Goal: Information Seeking & Learning: Learn about a topic

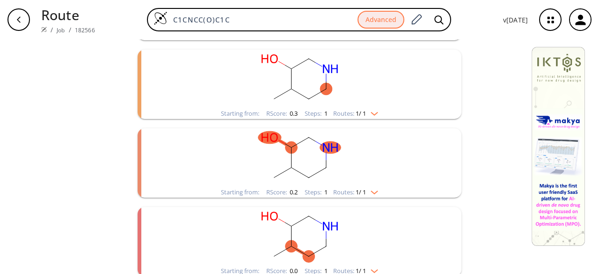
scroll to position [47, 0]
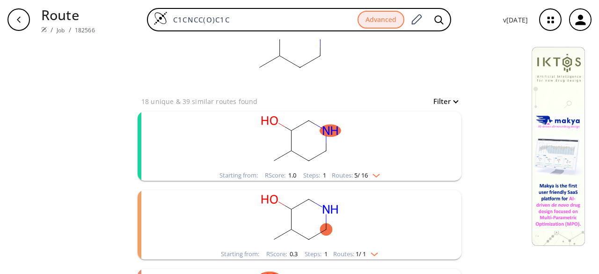
click at [355, 157] on rect "clusters" at bounding box center [299, 140] width 243 height 58
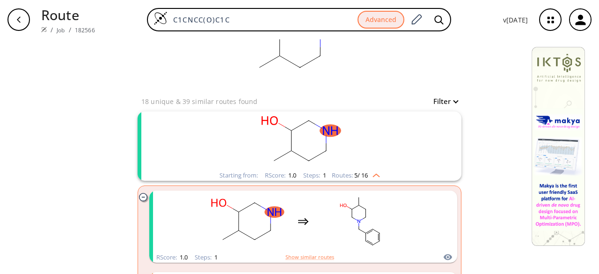
scroll to position [94, 0]
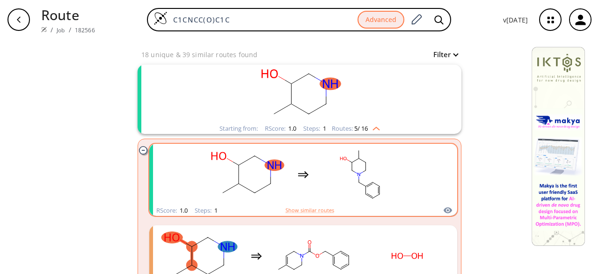
click at [323, 178] on rect "clusters" at bounding box center [360, 174] width 84 height 58
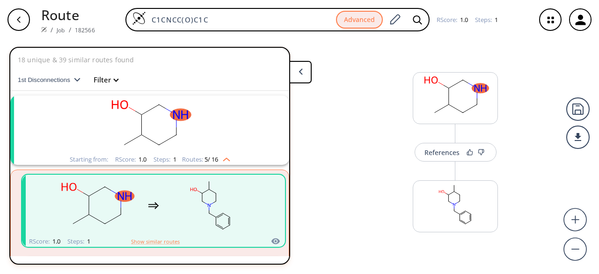
scroll to position [21, 0]
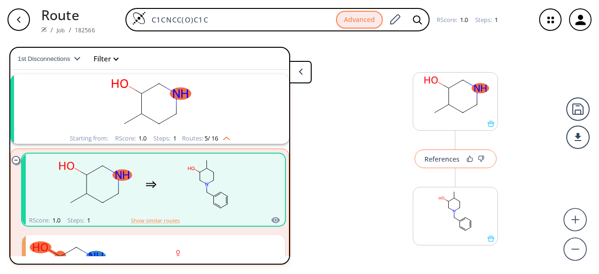
click at [443, 166] on button "References" at bounding box center [455, 158] width 82 height 19
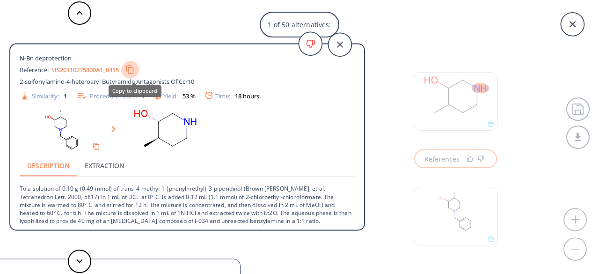
click at [132, 66] on icon "Copy to clipboard" at bounding box center [129, 69] width 9 height 9
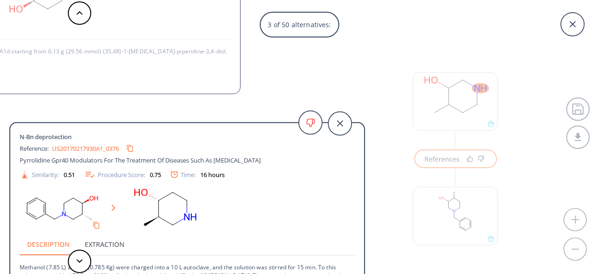
scroll to position [1, 0]
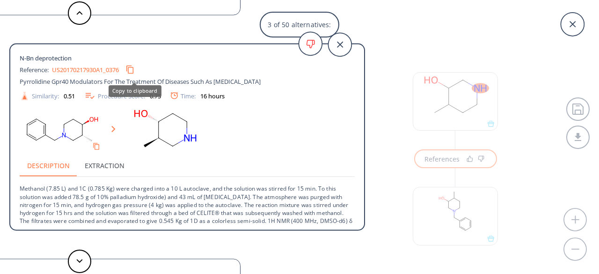
click at [134, 67] on icon "Copy to clipboard" at bounding box center [129, 69] width 9 height 9
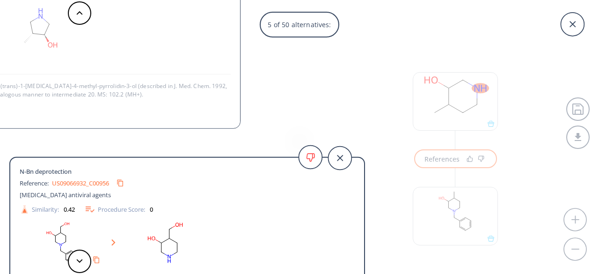
scroll to position [17, 0]
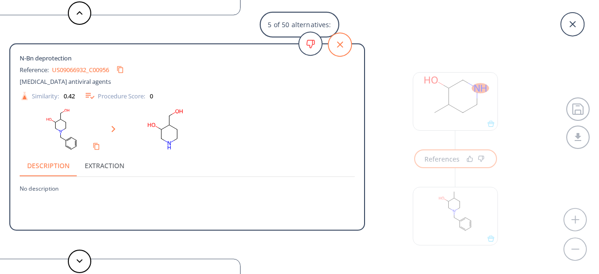
click at [335, 47] on icon at bounding box center [339, 44] width 23 height 23
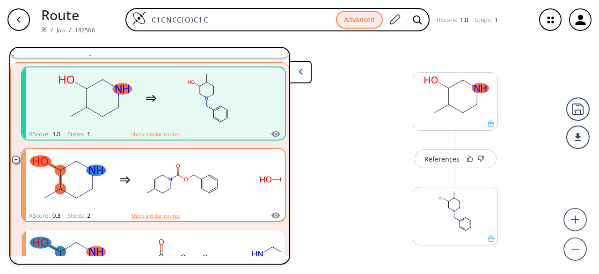
scroll to position [115, 0]
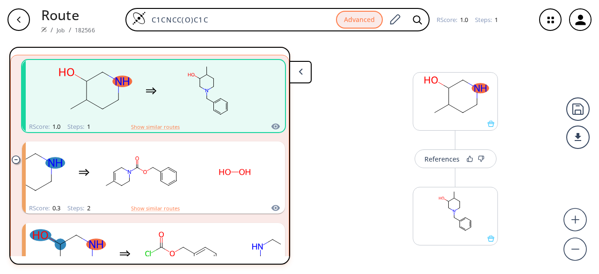
click at [14, 18] on div "button" at bounding box center [18, 19] width 22 height 22
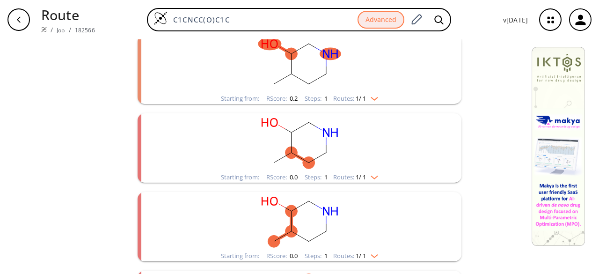
scroll to position [234, 0]
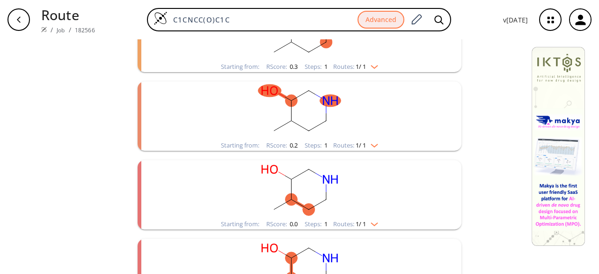
click at [292, 113] on rect "clusters" at bounding box center [299, 110] width 243 height 58
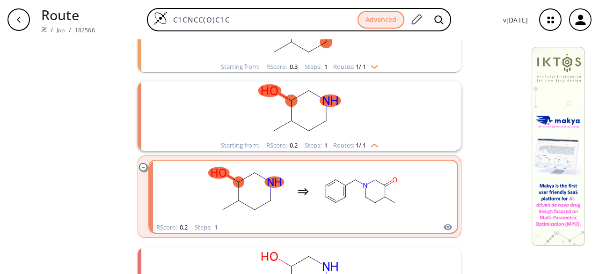
click at [312, 178] on div "clusters" at bounding box center [303, 190] width 198 height 61
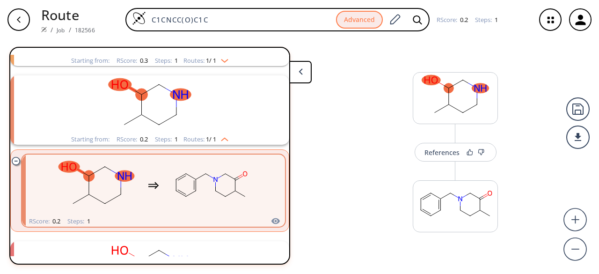
scroll to position [178, 0]
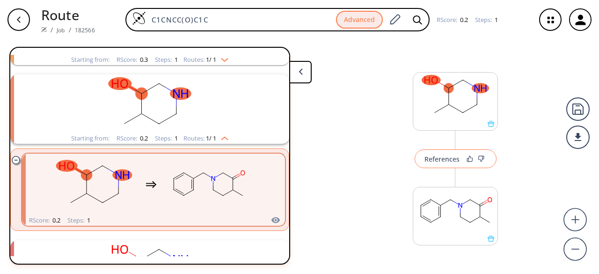
click at [440, 159] on div "References" at bounding box center [441, 159] width 35 height 6
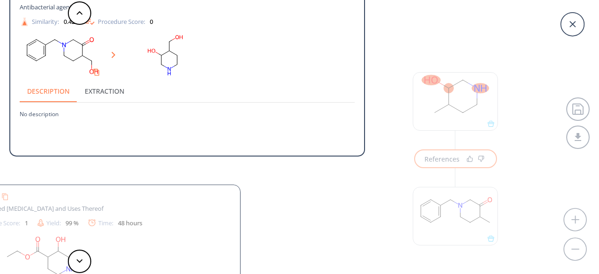
scroll to position [0, 0]
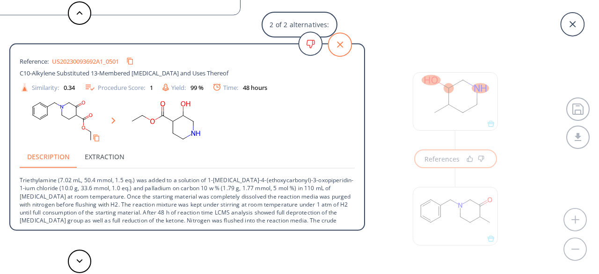
click at [343, 48] on icon at bounding box center [339, 44] width 23 height 23
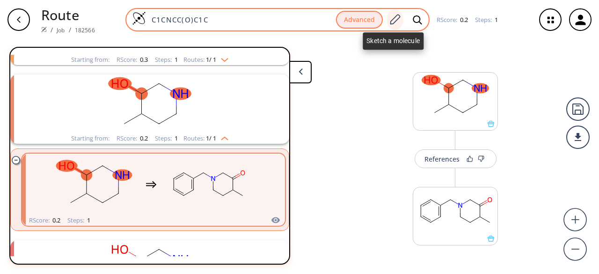
click at [399, 16] on icon at bounding box center [395, 19] width 10 height 10
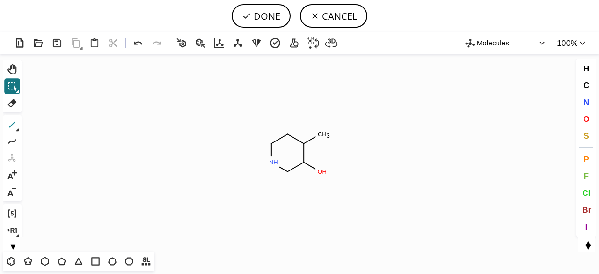
click at [18, 126] on icon at bounding box center [12, 124] width 12 height 12
click at [15, 127] on icon at bounding box center [12, 124] width 12 height 12
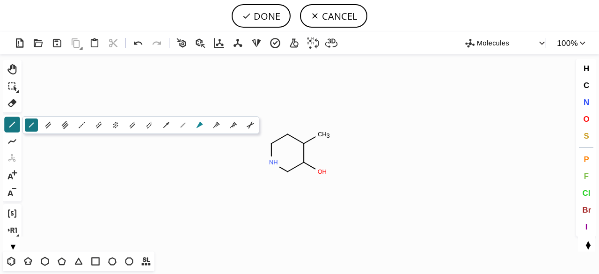
click at [196, 123] on icon at bounding box center [200, 125] width 10 height 10
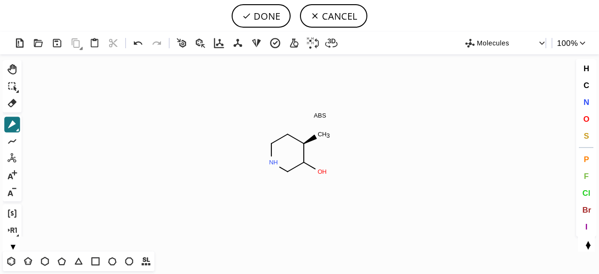
click at [18, 130] on icon at bounding box center [17, 130] width 3 height 3
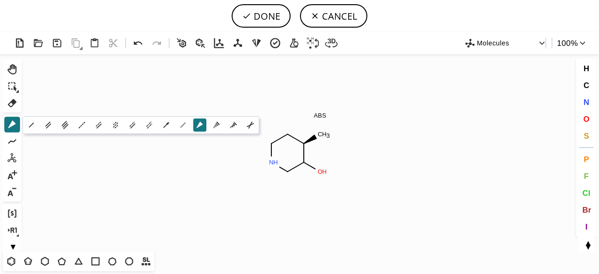
click at [215, 124] on icon at bounding box center [216, 125] width 10 height 10
click at [215, 124] on icon "Created with [PERSON_NAME] 2.3.0 C H 3 N H O H ABS" at bounding box center [299, 152] width 548 height 197
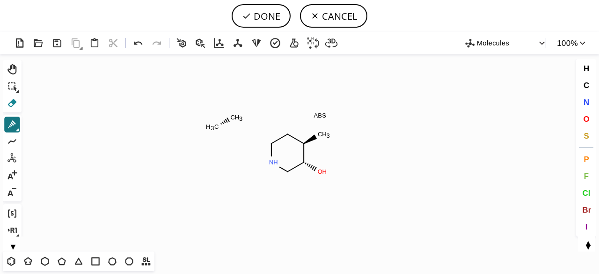
click at [14, 104] on icon at bounding box center [12, 103] width 9 height 8
click at [231, 120] on tspan "C" at bounding box center [233, 117] width 5 height 7
click at [215, 124] on tspan "C" at bounding box center [216, 126] width 5 height 7
click at [13, 124] on icon at bounding box center [12, 124] width 12 height 12
click at [14, 261] on icon at bounding box center [11, 261] width 12 height 12
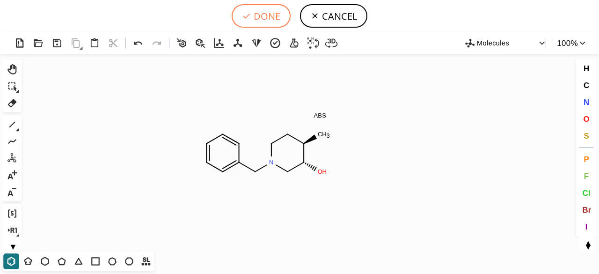
click at [267, 16] on button "DONE" at bounding box center [261, 15] width 59 height 23
type input "C1[C@@H](C)[C@H](O)CN(CC2C=CC=CC=2)C1"
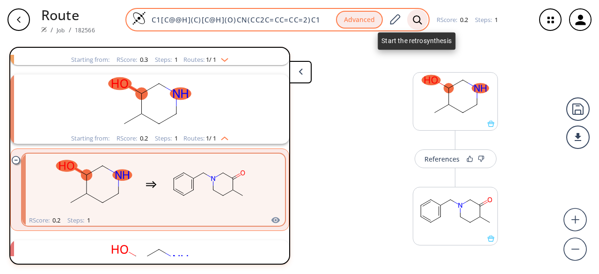
click at [417, 17] on icon at bounding box center [417, 20] width 9 height 10
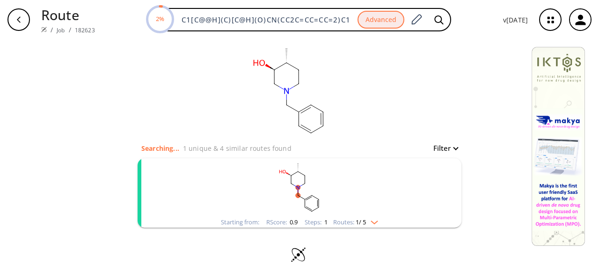
click at [343, 203] on rect "clusters" at bounding box center [299, 187] width 243 height 58
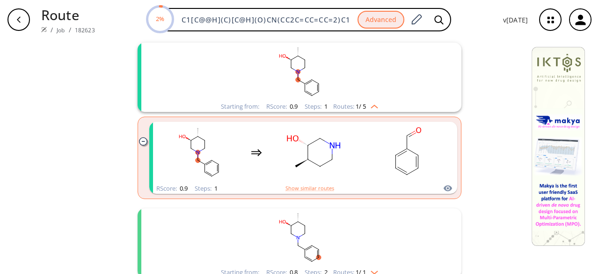
scroll to position [138, 0]
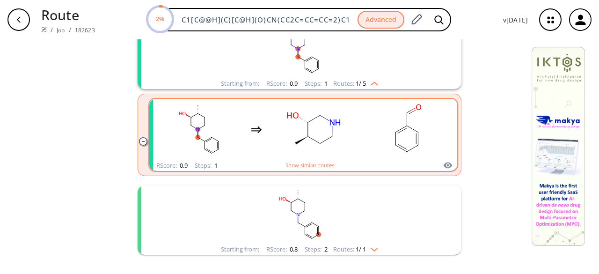
click at [365, 135] on rect "clusters" at bounding box center [407, 129] width 84 height 58
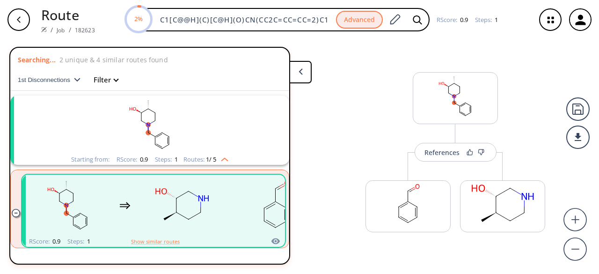
scroll to position [21, 0]
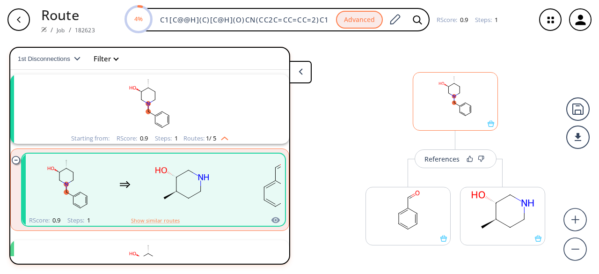
click at [469, 127] on div at bounding box center [455, 101] width 85 height 58
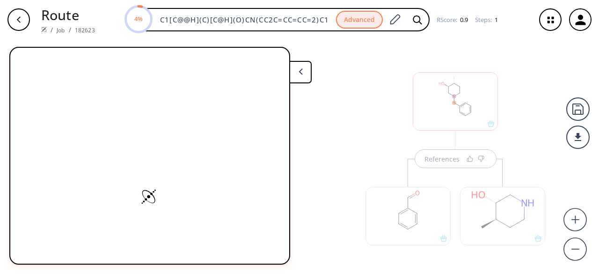
scroll to position [5, 0]
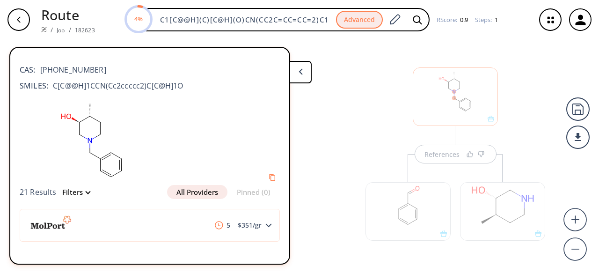
click at [514, 235] on div at bounding box center [502, 211] width 85 height 58
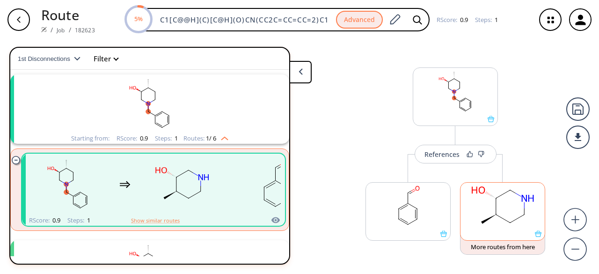
click at [514, 233] on div at bounding box center [502, 233] width 84 height 7
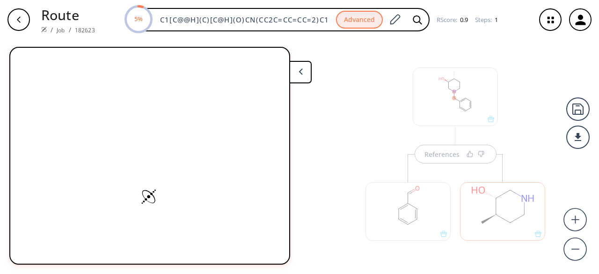
scroll to position [16, 0]
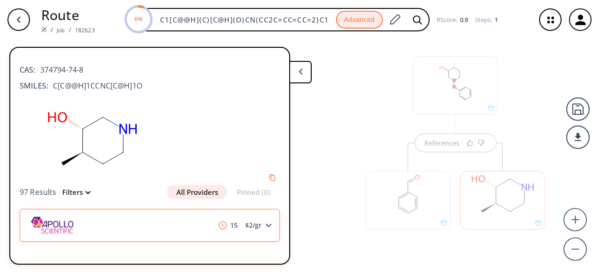
click at [138, 221] on div "15 $ 2 /gr" at bounding box center [150, 225] width 260 height 33
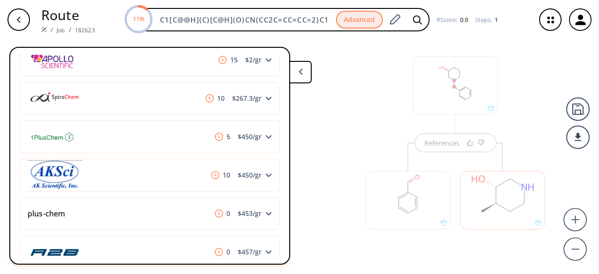
scroll to position [114, 0]
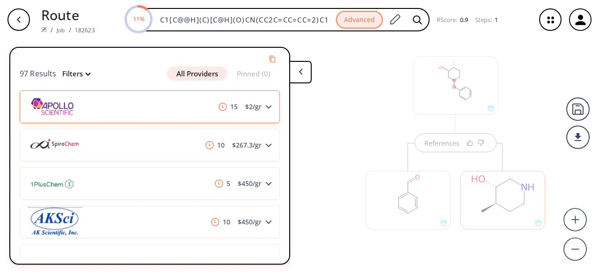
click at [178, 114] on div "15 $ 2 /gr" at bounding box center [150, 106] width 260 height 33
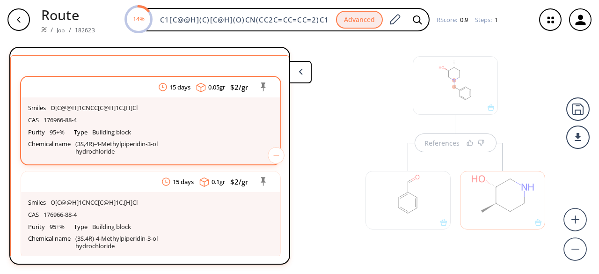
scroll to position [160, 0]
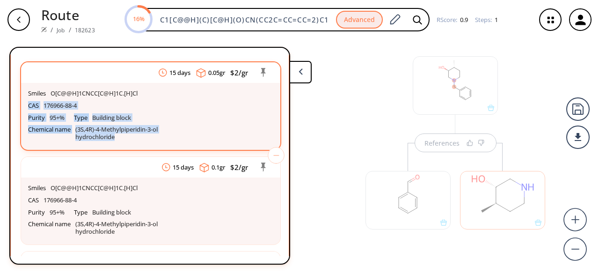
drag, startPoint x: 29, startPoint y: 105, endPoint x: 147, endPoint y: 139, distance: 122.1
click at [147, 139] on div "Smiles O[C@@H]1CNCC[C@H]1C.[H]Cl CAS 176966-88-4 Purity 95+% Type Building bloc…" at bounding box center [150, 116] width 259 height 67
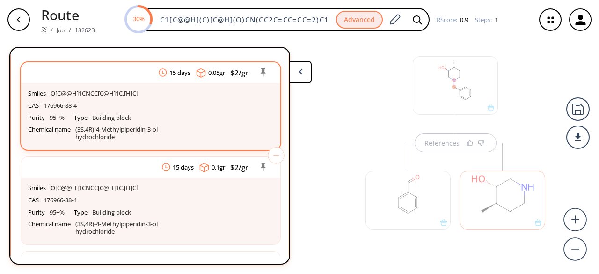
click at [146, 94] on div "Smiles O[C@@H]1CNCC[C@H]1C.[H]Cl" at bounding box center [150, 93] width 245 height 12
click at [142, 118] on div "Purity 95+% Type Building block Chemical name (3S,4R)-4-Methylpiperidin-3-ol hy…" at bounding box center [150, 127] width 245 height 31
drag, startPoint x: 28, startPoint y: 127, endPoint x: 125, endPoint y: 144, distance: 98.4
click at [125, 144] on div "Smiles O[C@@H]1CNCC[C@H]1C.[H]Cl CAS 176966-88-4 Purity 95+% Type Building bloc…" at bounding box center [150, 116] width 259 height 67
copy div "Chemical name (3S,4R)-4-Methylpiperidin-3-ol hydrochloride"
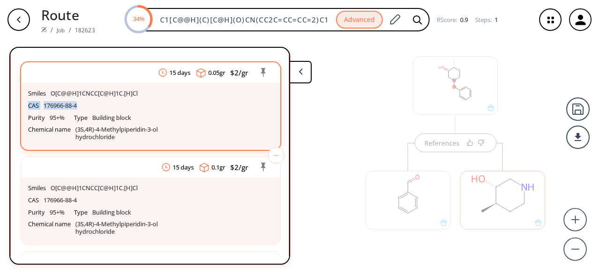
drag, startPoint x: 27, startPoint y: 104, endPoint x: 82, endPoint y: 108, distance: 55.3
click at [82, 108] on div "Smiles O[C@@H]1CNCC[C@H]1C.[H]Cl CAS 176966-88-4 Purity 95+% Type Building bloc…" at bounding box center [150, 116] width 259 height 67
copy div "CAS 176966-88-4"
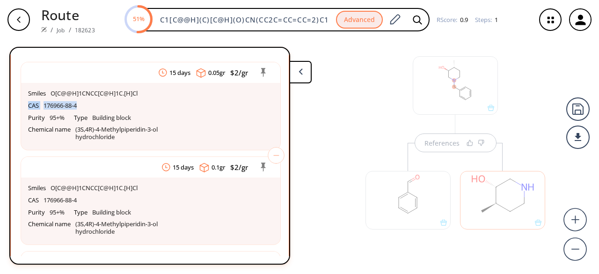
click at [303, 74] on button at bounding box center [300, 72] width 22 height 22
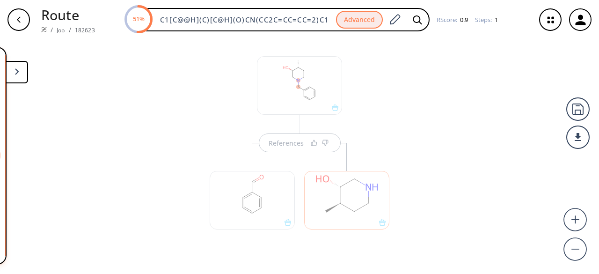
click at [434, 111] on div "References" at bounding box center [299, 152] width 599 height 227
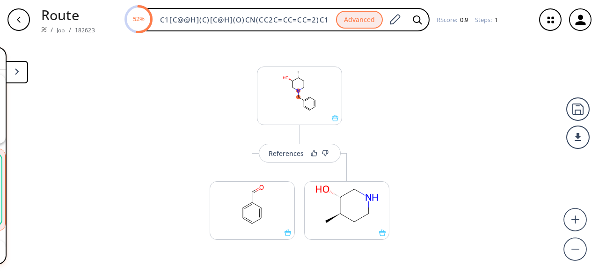
scroll to position [0, 0]
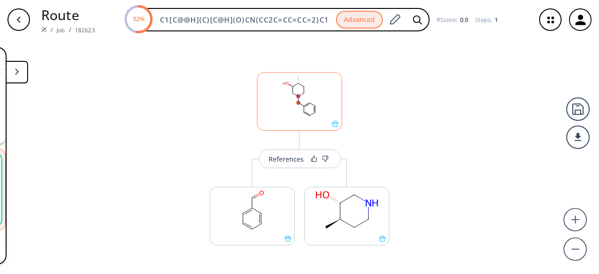
click at [309, 115] on rect at bounding box center [299, 96] width 84 height 48
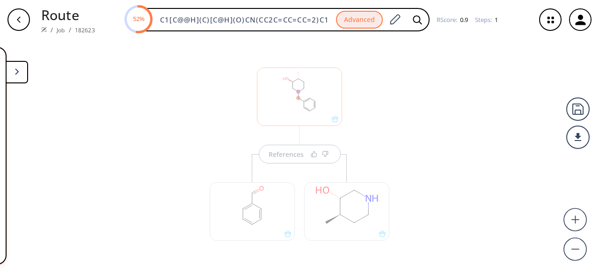
click at [331, 114] on div at bounding box center [299, 96] width 85 height 58
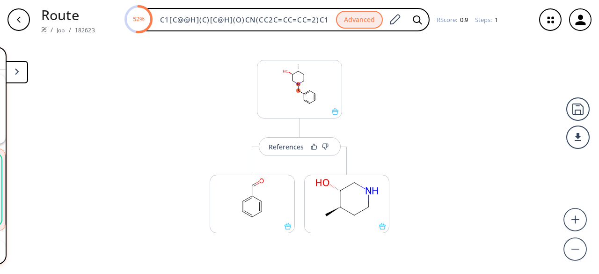
scroll to position [16, 0]
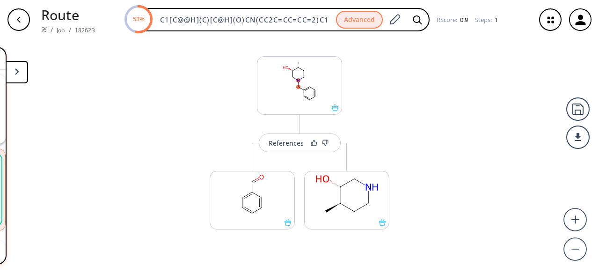
click at [17, 65] on button at bounding box center [17, 72] width 22 height 22
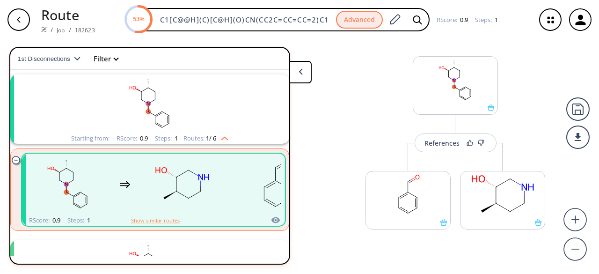
click at [172, 121] on rect "clusters" at bounding box center [149, 103] width 243 height 58
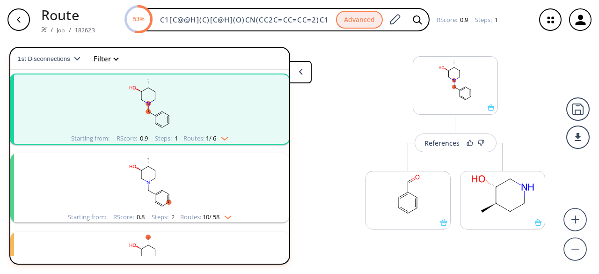
click at [187, 177] on rect "clusters" at bounding box center [149, 182] width 243 height 58
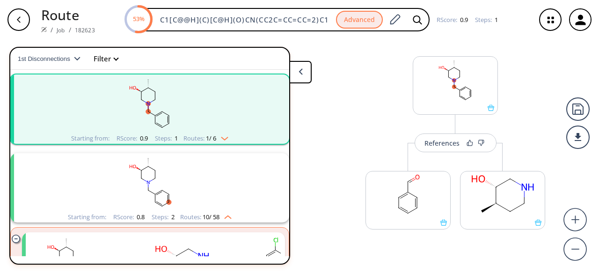
click at [187, 177] on rect "clusters" at bounding box center [149, 182] width 243 height 58
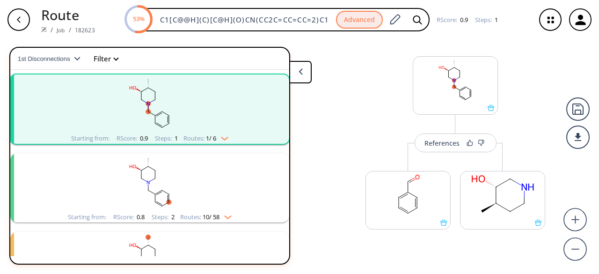
click at [187, 177] on rect "clusters" at bounding box center [149, 182] width 243 height 58
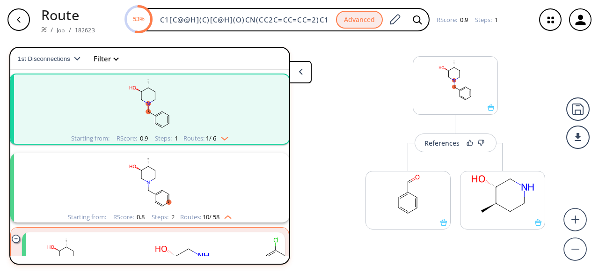
click at [138, 199] on rect "clusters" at bounding box center [149, 182] width 243 height 58
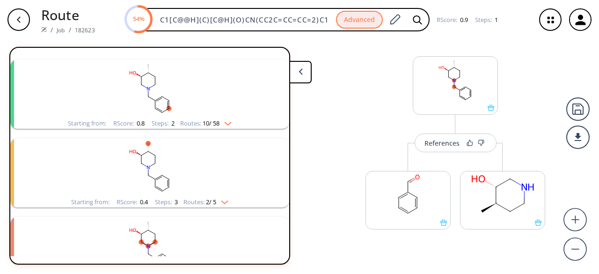
scroll to position [0, 0]
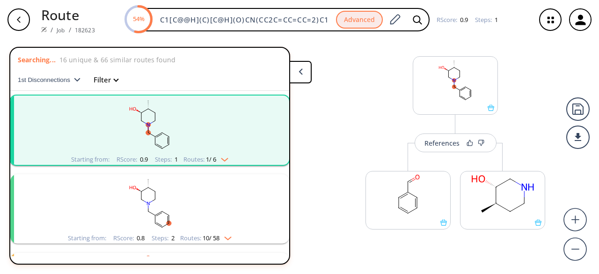
click at [206, 194] on rect "clusters" at bounding box center [149, 203] width 243 height 58
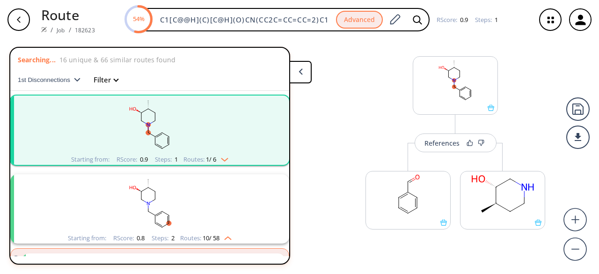
click at [281, 240] on div "Starting from: RScore : 0.8 Steps : 2 Routes: 10 / 58" at bounding box center [149, 208] width 279 height 69
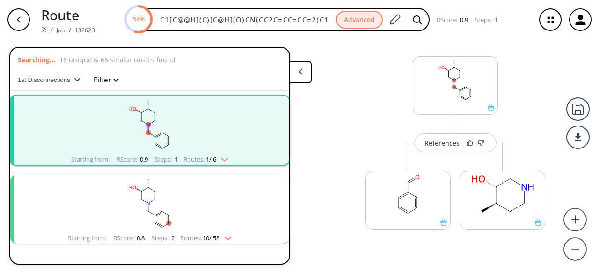
click at [281, 240] on div "Starting from: RScore : 0.8 Steps : 2 Routes: 10 / 58" at bounding box center [149, 208] width 279 height 69
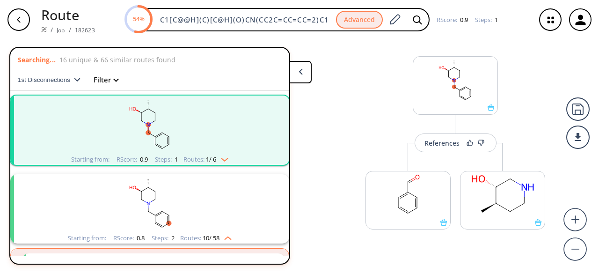
click at [232, 211] on rect "clusters" at bounding box center [149, 203] width 243 height 58
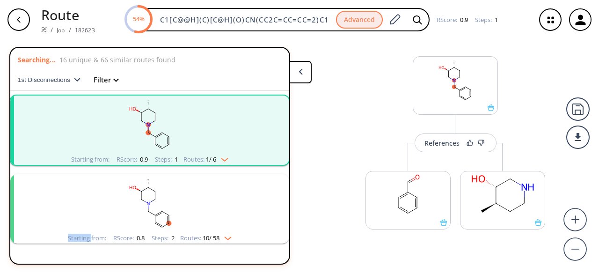
click at [232, 211] on rect "clusters" at bounding box center [149, 203] width 243 height 58
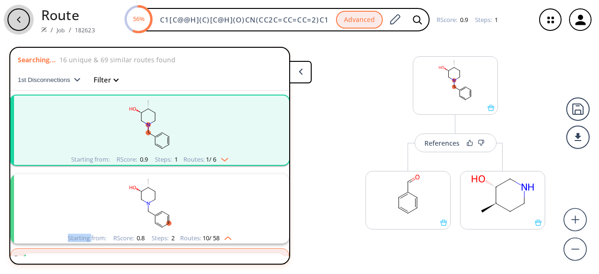
click at [21, 16] on icon "button" at bounding box center [18, 19] width 7 height 7
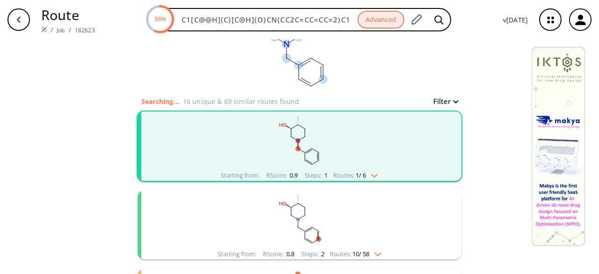
scroll to position [94, 0]
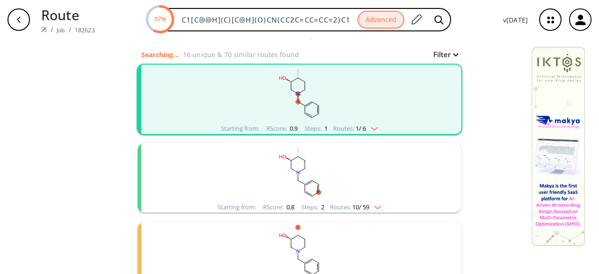
click at [309, 195] on ellipse "clusters" at bounding box center [311, 196] width 5 height 5
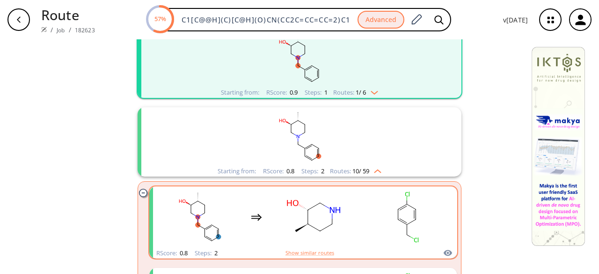
scroll to position [140, 0]
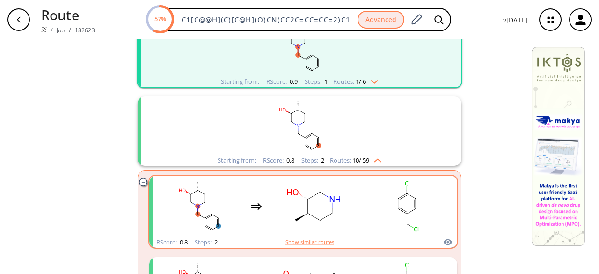
click at [326, 222] on rect "clusters" at bounding box center [313, 206] width 84 height 58
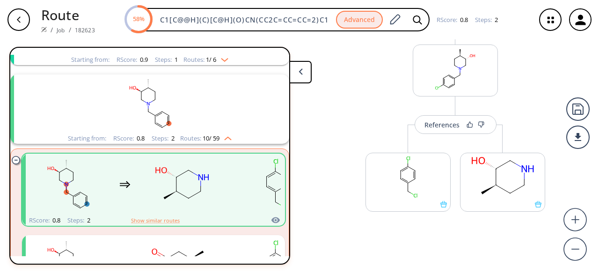
scroll to position [95, 0]
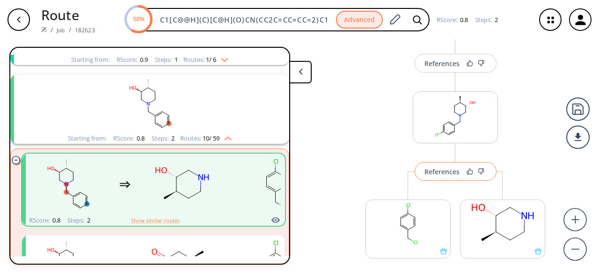
click at [436, 172] on div "References" at bounding box center [441, 171] width 35 height 6
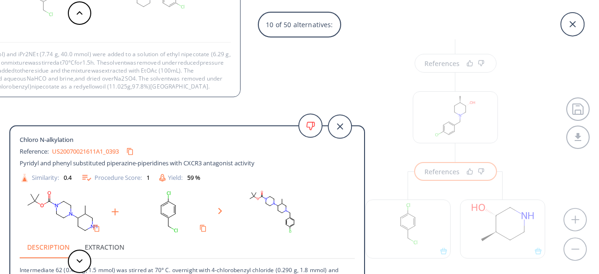
scroll to position [17, 0]
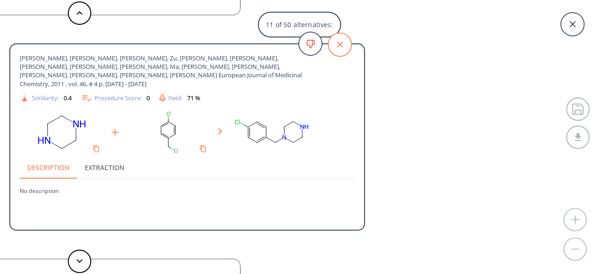
click at [336, 46] on icon at bounding box center [339, 44] width 23 height 23
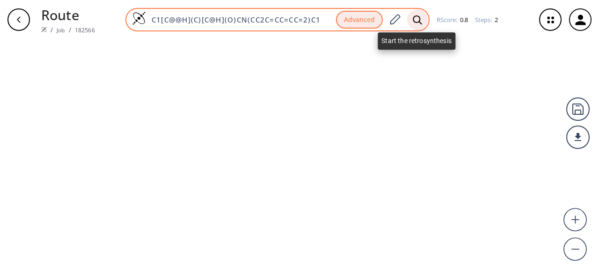
click at [415, 21] on icon at bounding box center [417, 20] width 9 height 10
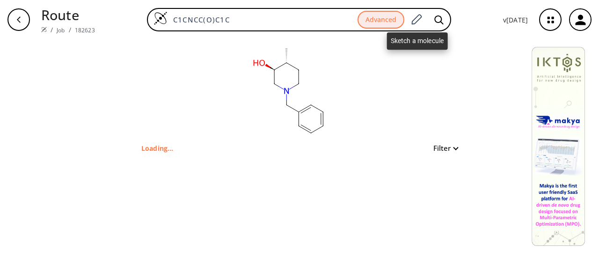
type input "C1[C@@H](C)[C@H](O)CN(CC2C=CC=CC=2)C1"
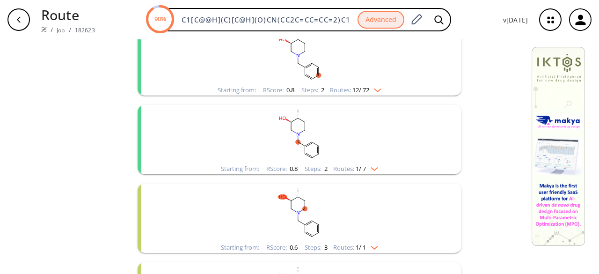
scroll to position [234, 0]
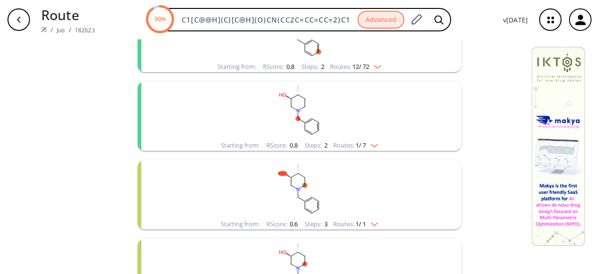
click at [359, 199] on rect "clusters" at bounding box center [299, 189] width 243 height 58
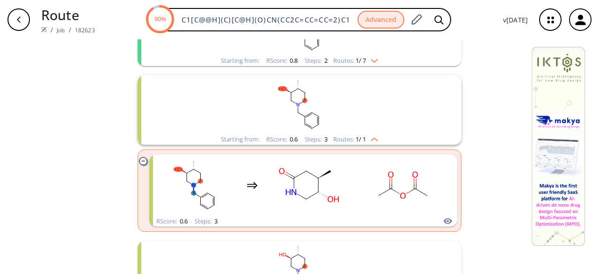
scroll to position [327, 0]
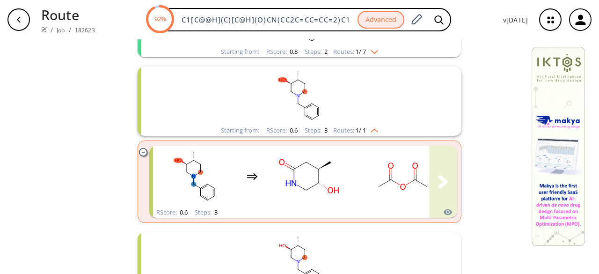
click at [361, 199] on rect "clusters" at bounding box center [403, 176] width 84 height 58
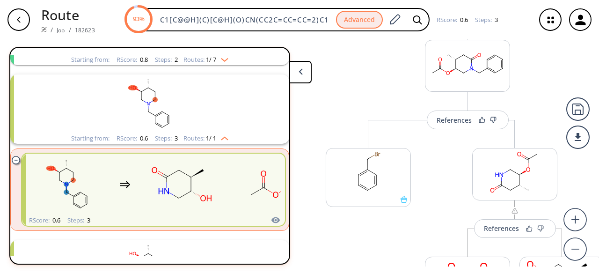
scroll to position [240, 0]
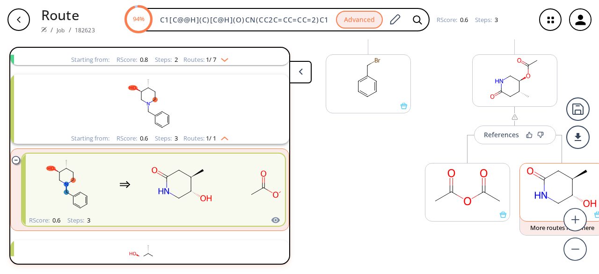
click at [553, 209] on rect at bounding box center [562, 187] width 84 height 48
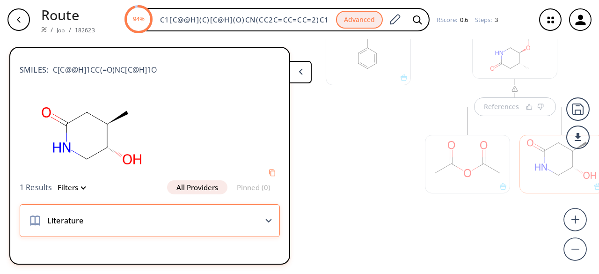
scroll to position [0, 0]
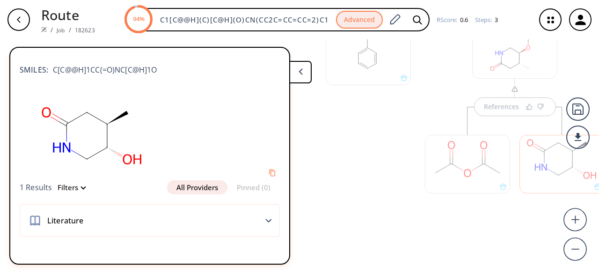
click at [192, 188] on button "All Providers" at bounding box center [197, 187] width 60 height 14
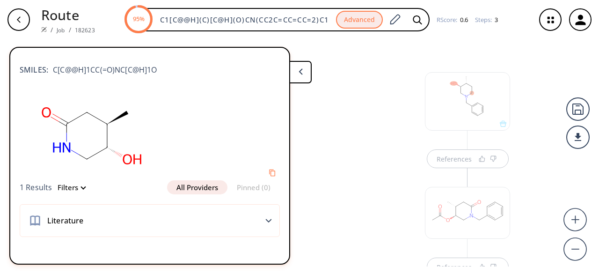
click at [464, 125] on div at bounding box center [467, 101] width 85 height 58
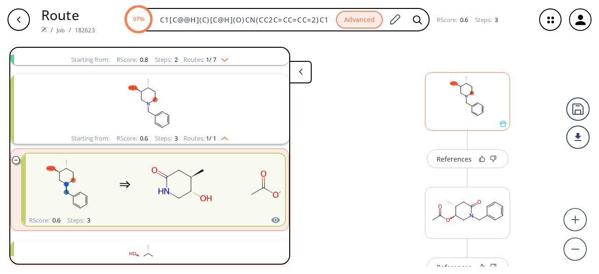
click at [462, 126] on div at bounding box center [467, 123] width 84 height 7
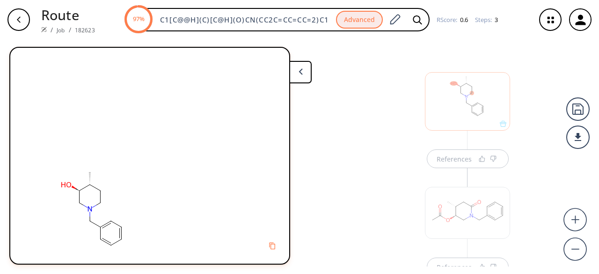
scroll to position [5, 0]
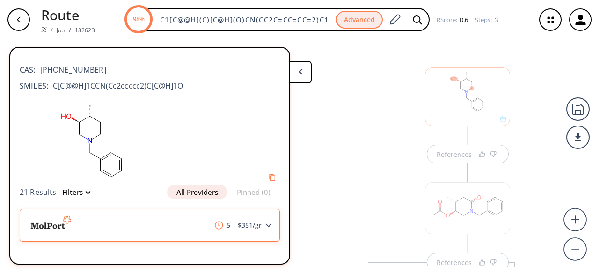
click at [178, 227] on div "5 $ 351 /gr" at bounding box center [150, 225] width 260 height 33
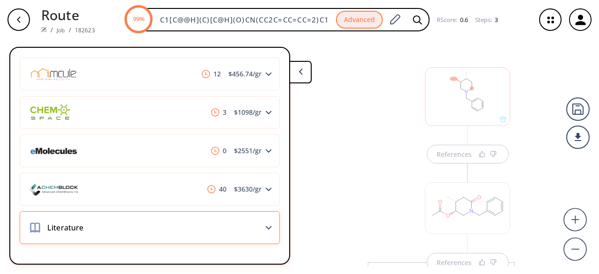
scroll to position [192, 0]
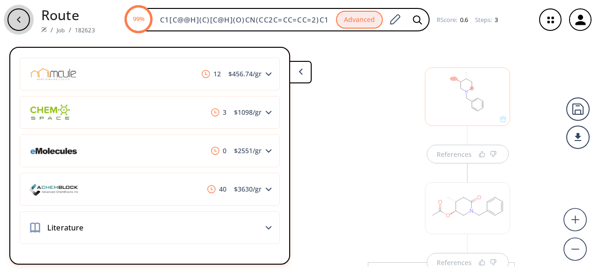
click at [17, 24] on div "button" at bounding box center [18, 19] width 22 height 22
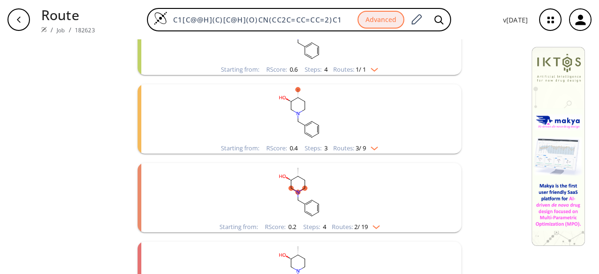
scroll to position [468, 0]
click at [334, 130] on rect "clusters" at bounding box center [299, 112] width 243 height 58
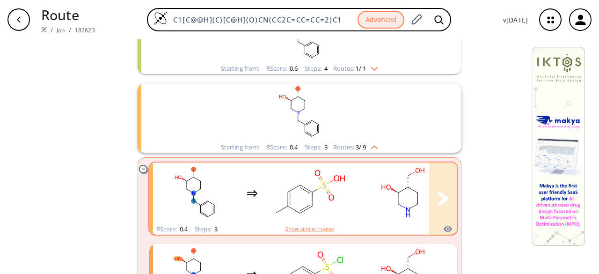
click at [336, 201] on rect "clusters" at bounding box center [309, 193] width 84 height 58
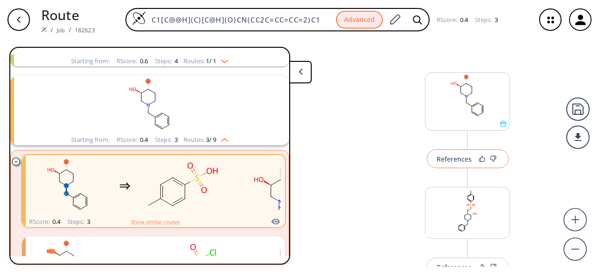
scroll to position [414, 0]
click at [463, 164] on button "References" at bounding box center [468, 158] width 82 height 19
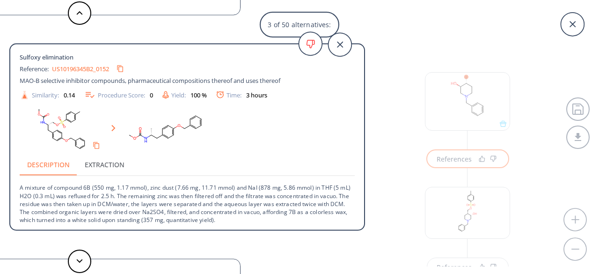
scroll to position [1, 0]
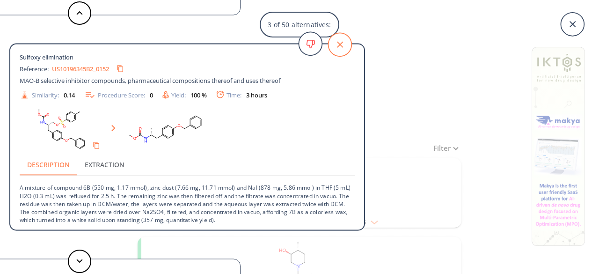
click at [347, 43] on icon at bounding box center [339, 44] width 23 height 23
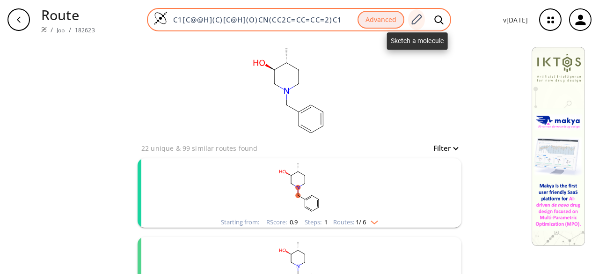
click at [417, 19] on icon at bounding box center [416, 20] width 13 height 12
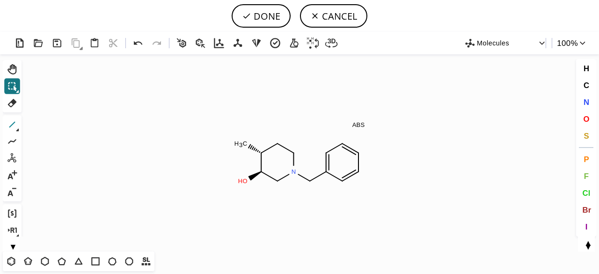
click at [19, 126] on button "1" at bounding box center [12, 124] width 16 height 16
click at [19, 127] on button "1" at bounding box center [12, 124] width 16 height 16
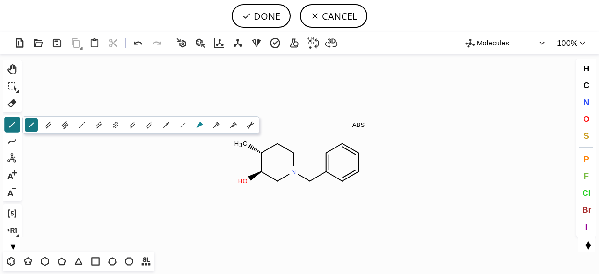
click at [198, 122] on icon at bounding box center [200, 125] width 10 height 10
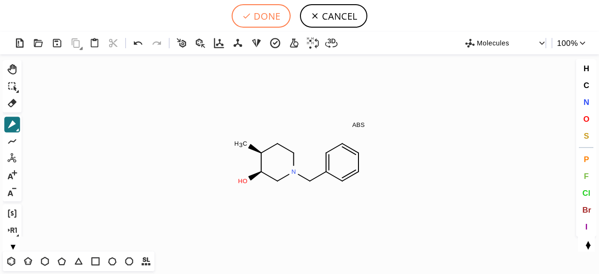
click at [258, 12] on button "DONE" at bounding box center [261, 15] width 59 height 23
type input "C1CN(CC2=CC=CC=C2)C[C@@H](O)[C@H]1C"
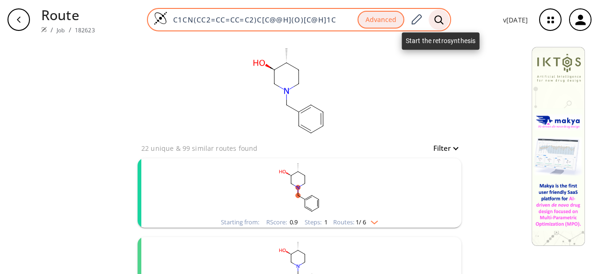
click at [434, 14] on div at bounding box center [438, 19] width 21 height 21
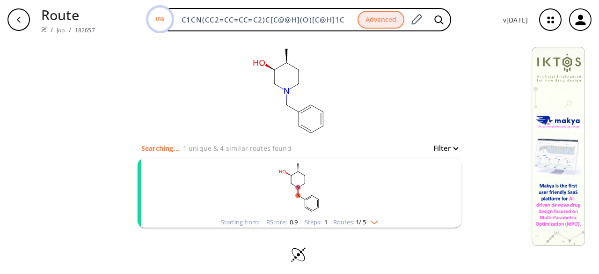
click at [341, 187] on rect "clusters" at bounding box center [299, 187] width 243 height 58
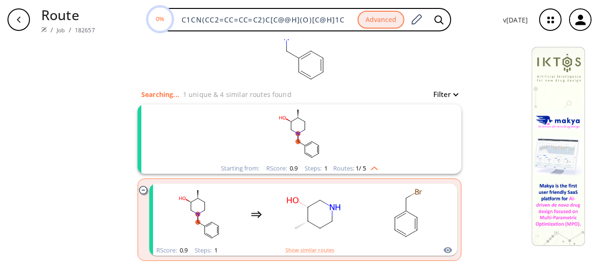
scroll to position [92, 0]
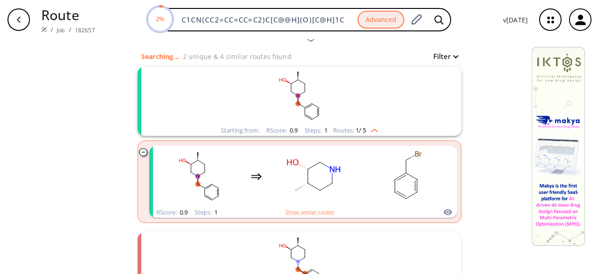
click at [383, 117] on rect "clusters" at bounding box center [299, 95] width 243 height 58
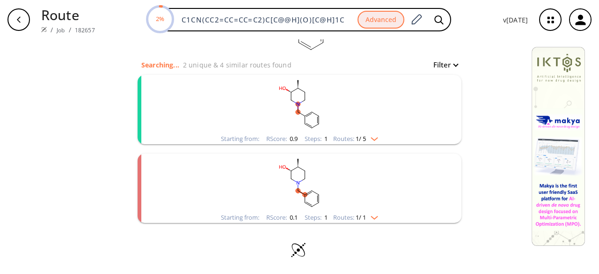
click at [384, 120] on rect "clusters" at bounding box center [299, 104] width 243 height 58
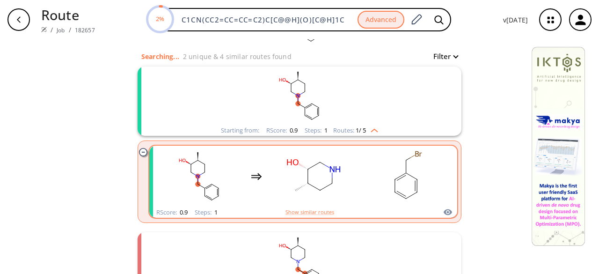
click at [365, 175] on rect "clusters" at bounding box center [407, 176] width 84 height 58
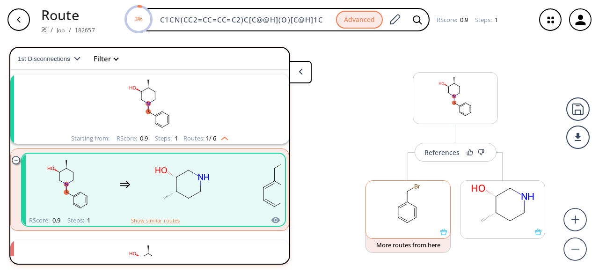
scroll to position [9, 0]
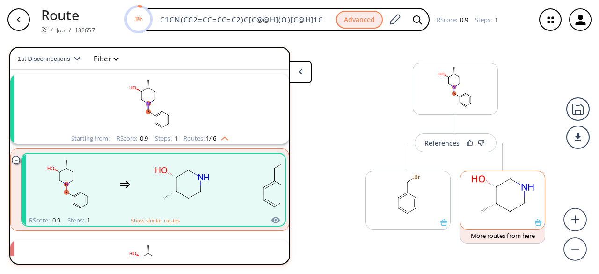
click at [527, 217] on rect at bounding box center [502, 195] width 84 height 48
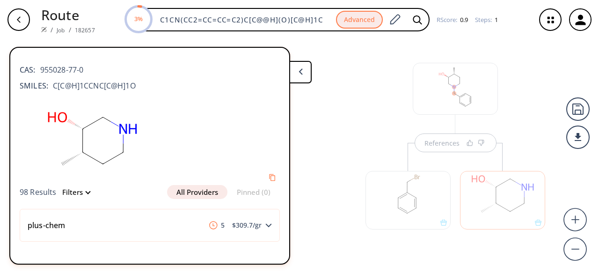
scroll to position [20, 0]
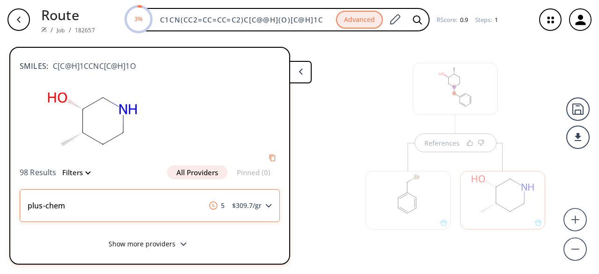
click at [268, 207] on div "plus-chem 5 $ 309.7 /gr" at bounding box center [150, 205] width 260 height 33
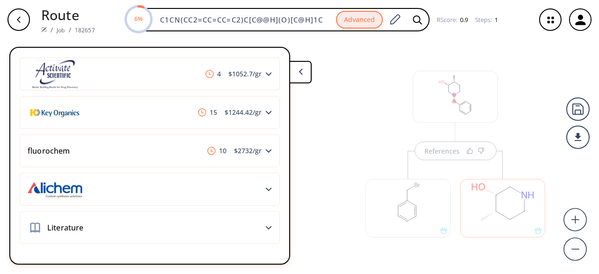
scroll to position [0, 0]
click at [304, 69] on button at bounding box center [300, 72] width 22 height 22
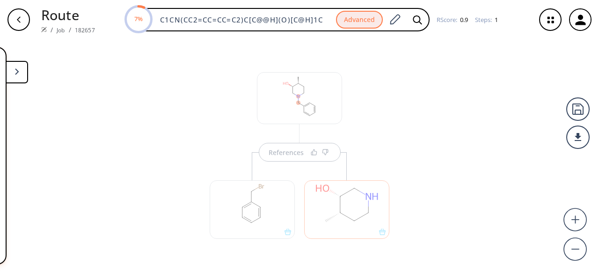
click at [418, 135] on div "References" at bounding box center [299, 152] width 599 height 227
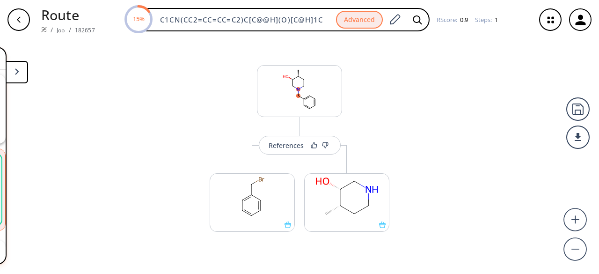
scroll to position [9, 0]
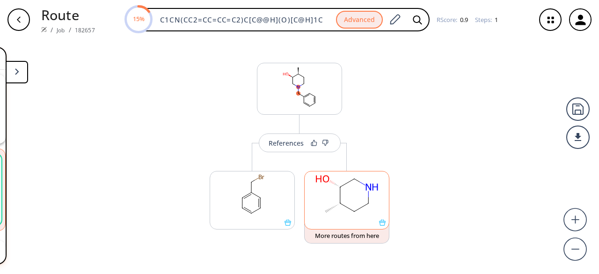
click at [381, 224] on icon at bounding box center [382, 222] width 7 height 7
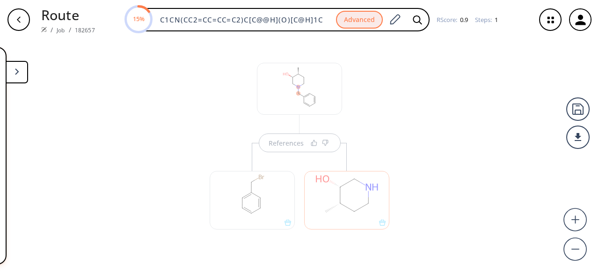
click at [366, 215] on div at bounding box center [346, 200] width 85 height 58
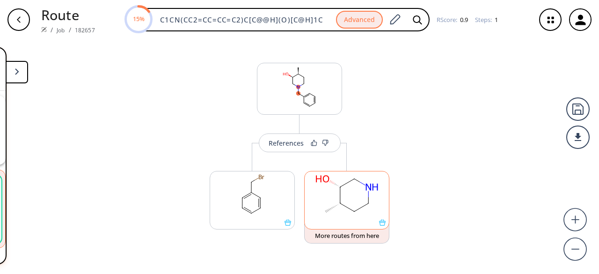
scroll to position [21, 0]
click at [366, 216] on rect at bounding box center [346, 195] width 84 height 48
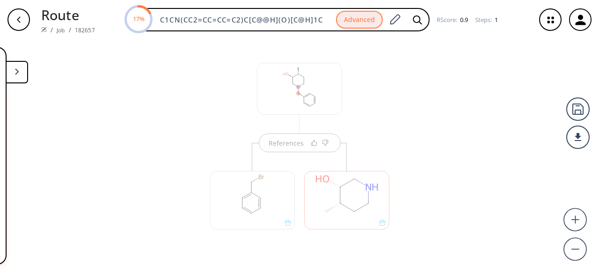
click at [339, 188] on div at bounding box center [346, 200] width 85 height 58
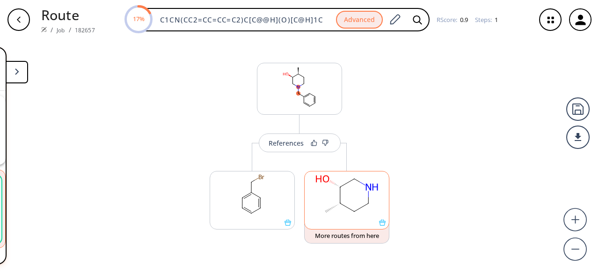
scroll to position [21, 0]
click at [325, 210] on ellipse at bounding box center [326, 211] width 10 height 10
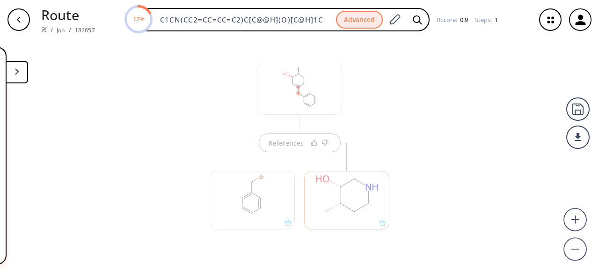
scroll to position [0, 0]
click at [364, 197] on div at bounding box center [346, 200] width 85 height 58
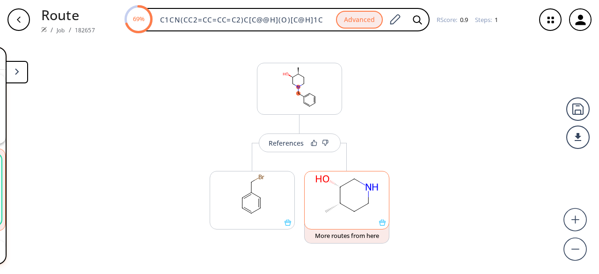
click at [370, 217] on rect at bounding box center [346, 195] width 84 height 48
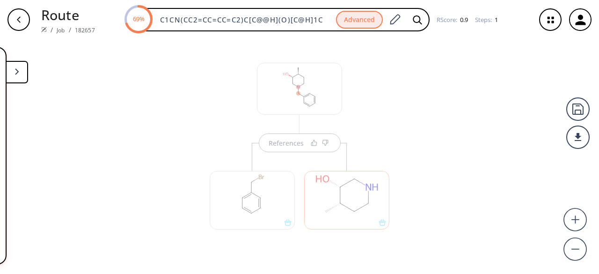
scroll to position [0, 0]
click at [16, 71] on icon at bounding box center [17, 71] width 4 height 7
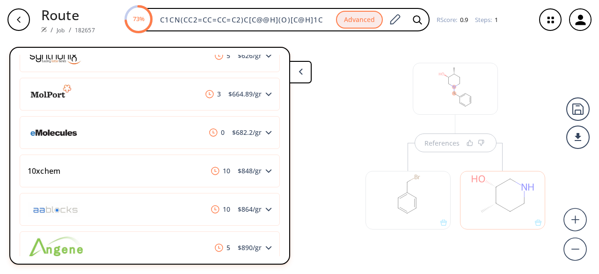
scroll to position [326, 0]
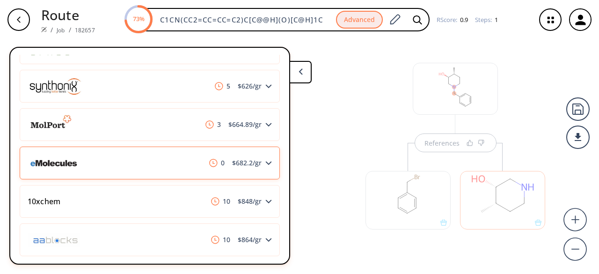
click at [145, 167] on div "0 $ 682.2 /gr" at bounding box center [150, 162] width 260 height 33
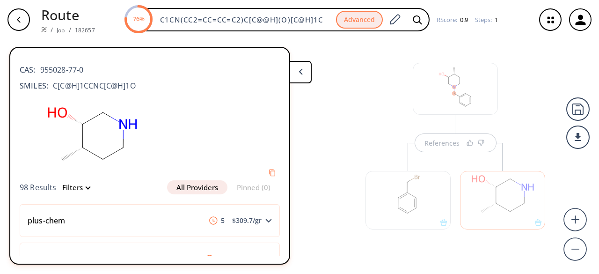
scroll to position [1308, 0]
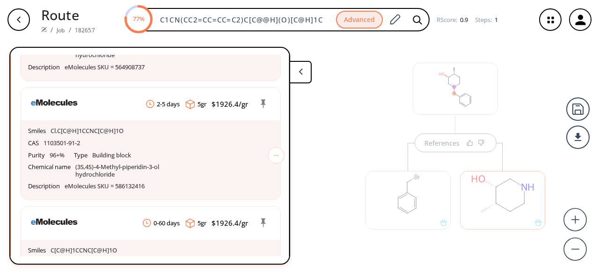
click at [16, 20] on icon "button" at bounding box center [18, 19] width 7 height 7
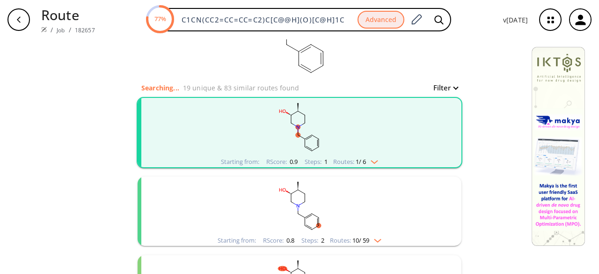
scroll to position [94, 0]
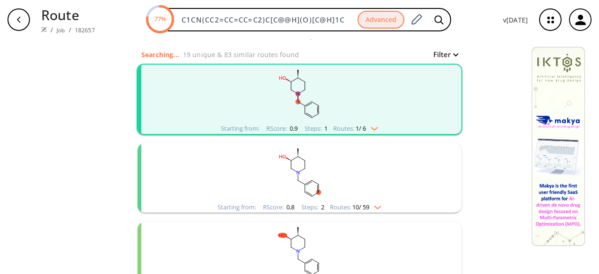
click at [342, 105] on rect "clusters" at bounding box center [299, 94] width 243 height 58
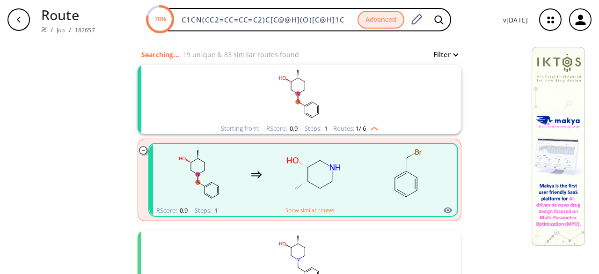
click at [319, 191] on ellipse "clusters" at bounding box center [320, 188] width 8 height 8
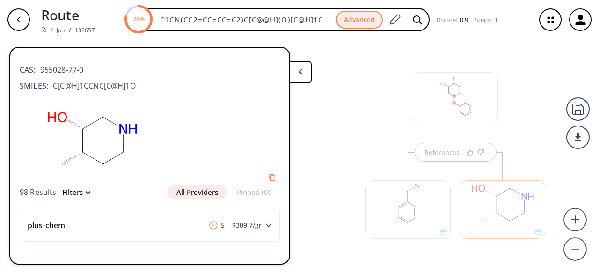
click at [502, 224] on div at bounding box center [502, 209] width 85 height 58
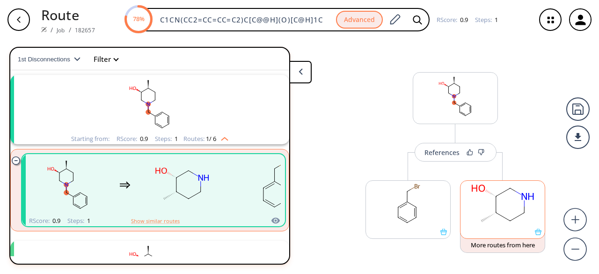
scroll to position [21, 0]
click at [505, 224] on ellipse at bounding box center [510, 221] width 10 height 10
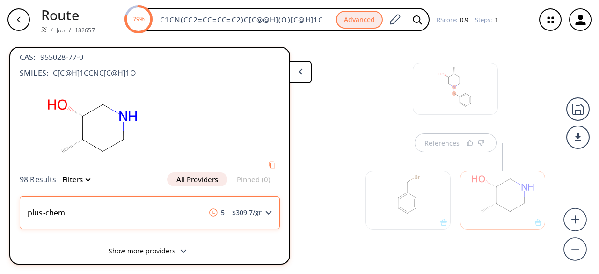
scroll to position [20, 0]
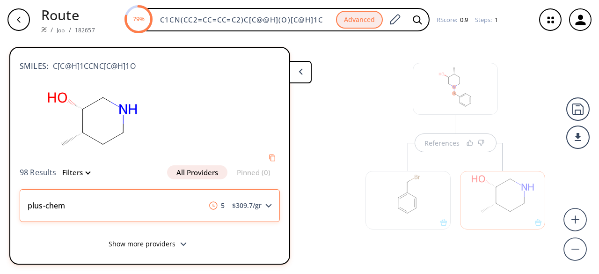
click at [267, 206] on div "plus-chem 5 $ 309.7 /gr" at bounding box center [150, 205] width 260 height 33
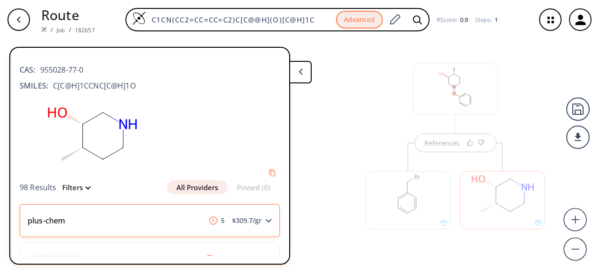
scroll to position [187, 0]
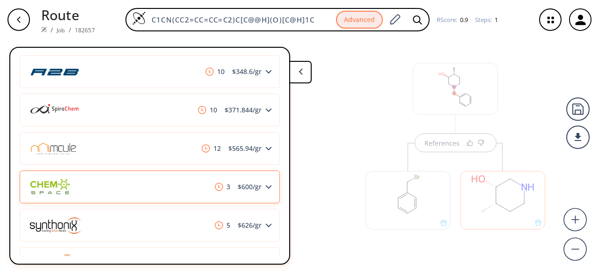
click at [138, 181] on div "3 $ 600 /gr" at bounding box center [150, 186] width 260 height 33
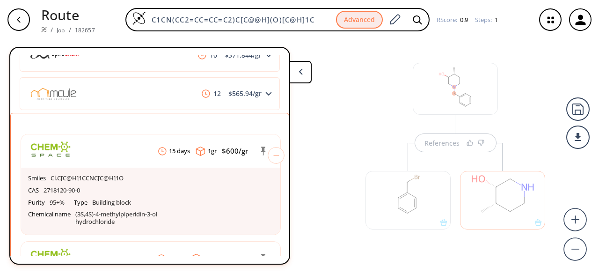
scroll to position [281, 0]
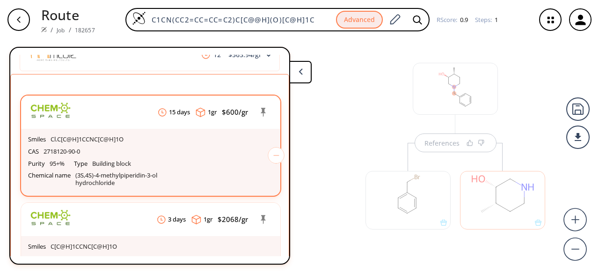
click at [90, 177] on p "(3S,4S)-4-methylpiperidin-3-ol hydrochloride" at bounding box center [134, 179] width 119 height 14
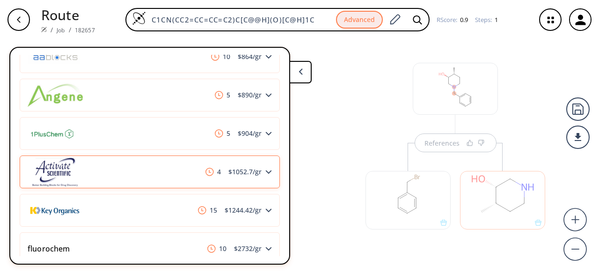
scroll to position [842, 0]
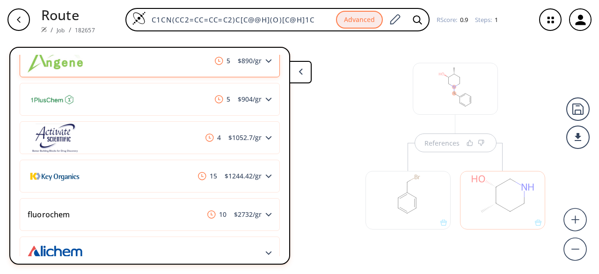
click at [135, 77] on div "5 $ 890 /gr" at bounding box center [150, 60] width 260 height 33
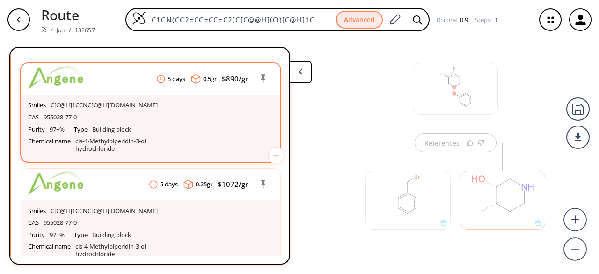
drag, startPoint x: 29, startPoint y: 149, endPoint x: 146, endPoint y: 101, distance: 126.1
click at [146, 94] on header "5 days 0.5 gr $ 890 /gr" at bounding box center [150, 78] width 259 height 31
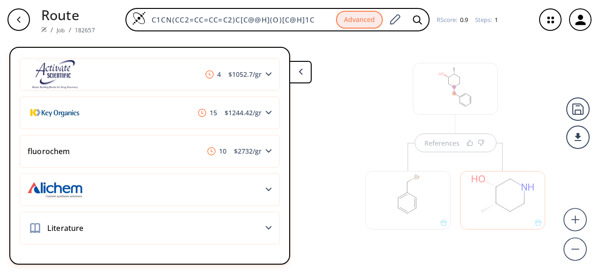
scroll to position [1242, 0]
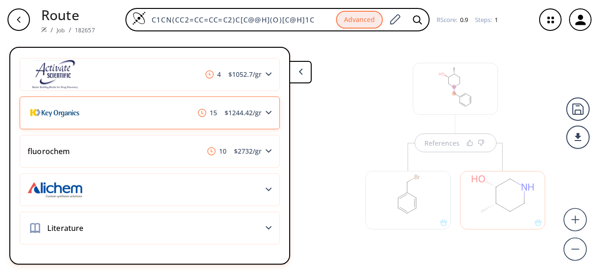
click at [71, 119] on img at bounding box center [55, 112] width 55 height 30
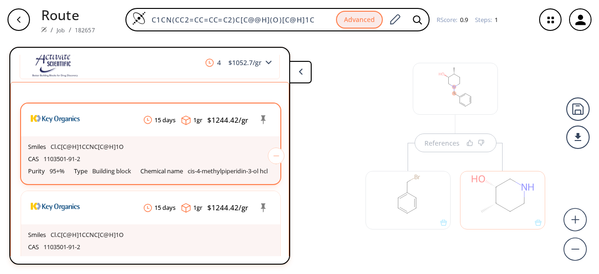
click at [107, 175] on p "Building block" at bounding box center [111, 170] width 39 height 7
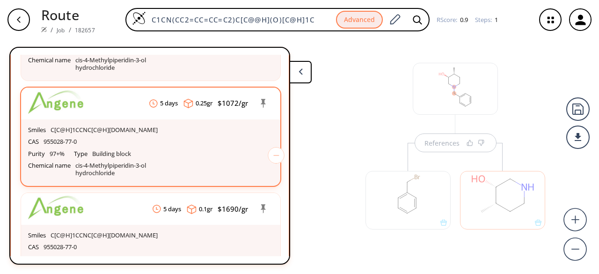
scroll to position [914, 0]
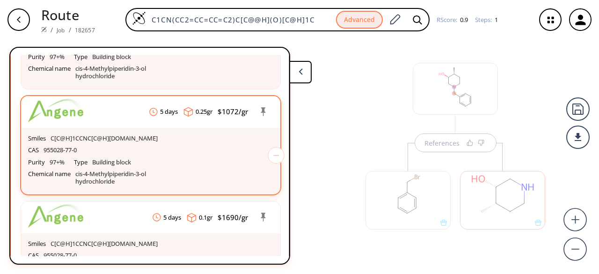
click at [128, 182] on p "cis-4-Methylpiperidin-3-ol hydrochloride" at bounding box center [130, 177] width 111 height 14
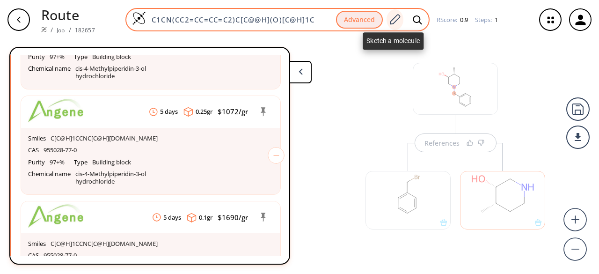
click at [393, 18] on icon at bounding box center [395, 19] width 10 height 10
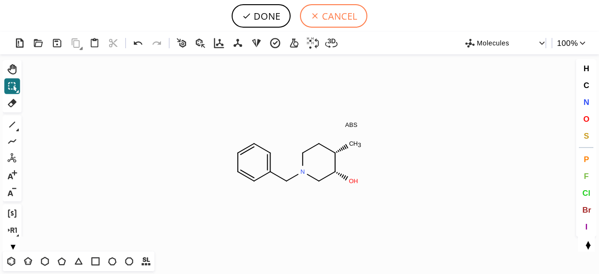
click at [332, 18] on button "CANCEL" at bounding box center [333, 15] width 67 height 23
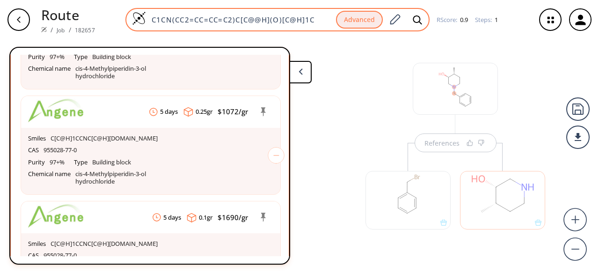
drag, startPoint x: 150, startPoint y: 18, endPoint x: 320, endPoint y: 16, distance: 170.3
click at [320, 16] on input "C1CN(CC2=CC=CC=C2)C[C@@H](O)[C@H]1C" at bounding box center [241, 19] width 190 height 9
paste input "OC(C1C2C1OCC2)=O"
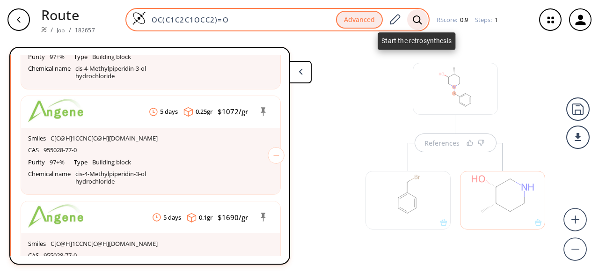
type input "OC(C1C2C1OCC2)=O"
click at [413, 18] on icon at bounding box center [417, 20] width 9 height 10
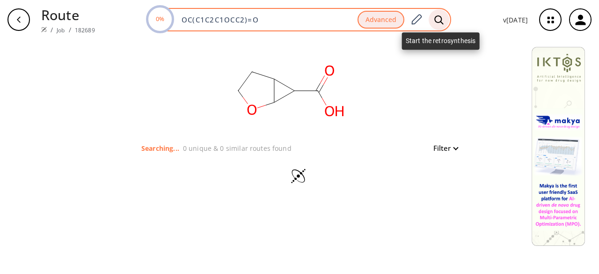
click at [435, 18] on icon at bounding box center [438, 20] width 9 height 10
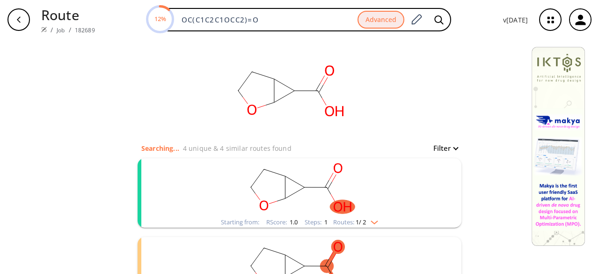
click at [298, 207] on rect "clusters" at bounding box center [299, 187] width 243 height 58
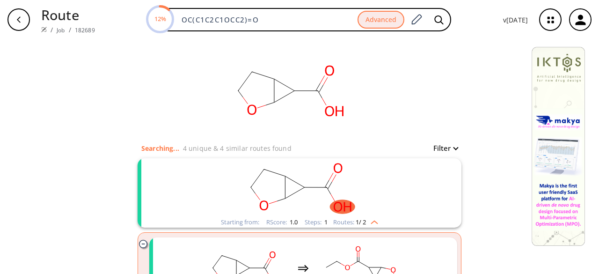
click at [296, 211] on rect "clusters" at bounding box center [299, 187] width 243 height 58
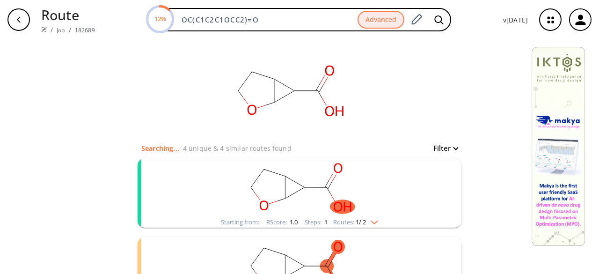
click at [304, 208] on rect "clusters" at bounding box center [299, 187] width 243 height 58
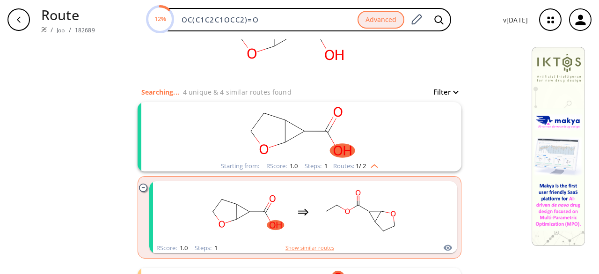
scroll to position [140, 0]
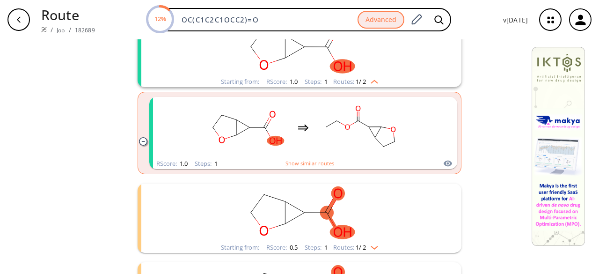
click at [302, 75] on rect "clusters" at bounding box center [299, 47] width 243 height 58
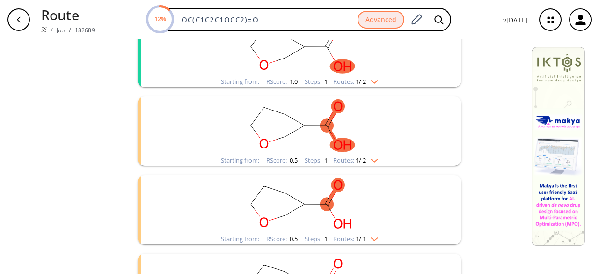
click at [320, 123] on ellipse "clusters" at bounding box center [327, 126] width 14 height 14
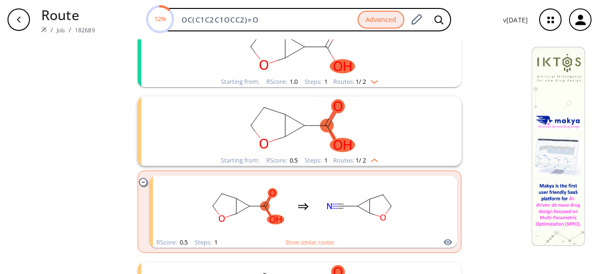
click at [318, 131] on rect "clusters" at bounding box center [299, 125] width 243 height 58
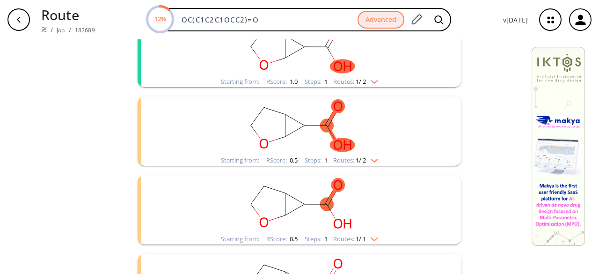
click at [318, 131] on rect "clusters" at bounding box center [299, 125] width 243 height 58
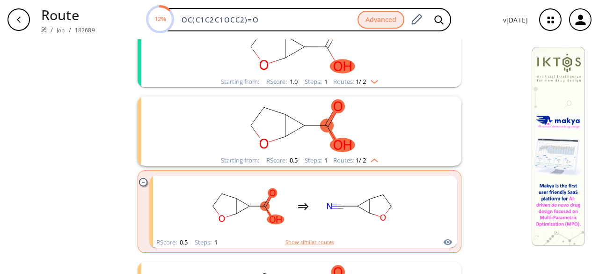
click at [370, 121] on rect "clusters" at bounding box center [299, 125] width 243 height 58
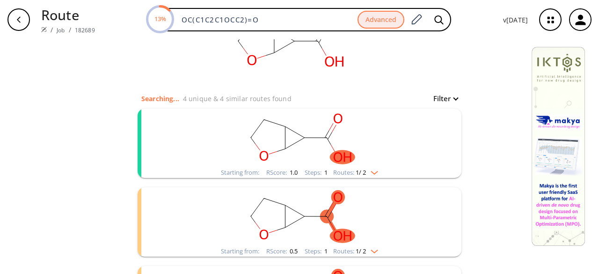
scroll to position [0, 0]
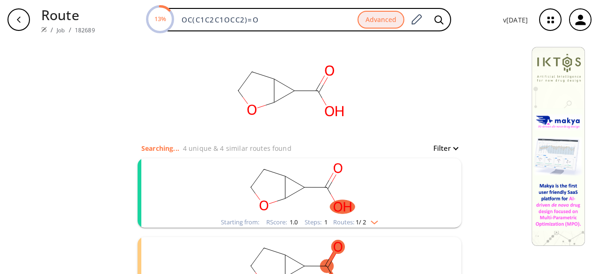
click at [410, 206] on rect "clusters" at bounding box center [299, 187] width 243 height 58
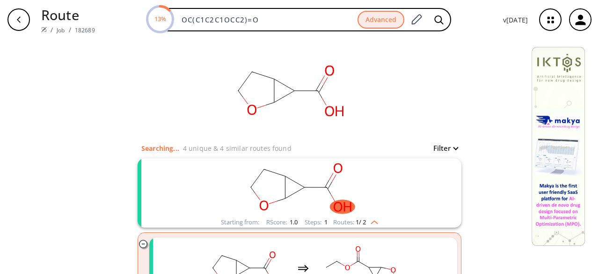
click at [410, 206] on rect "clusters" at bounding box center [299, 187] width 243 height 58
click at [410, 205] on rect "clusters" at bounding box center [299, 187] width 243 height 58
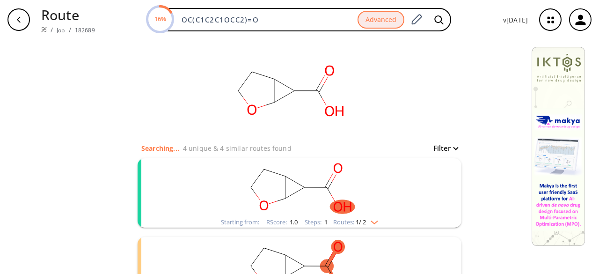
drag, startPoint x: 255, startPoint y: 211, endPoint x: 219, endPoint y: 206, distance: 36.3
click at [219, 206] on rect "clusters" at bounding box center [299, 187] width 243 height 58
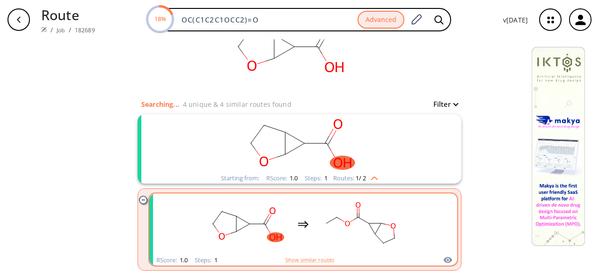
scroll to position [94, 0]
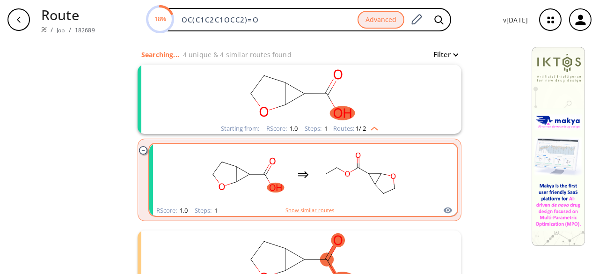
click at [275, 199] on rect "clusters" at bounding box center [246, 174] width 84 height 58
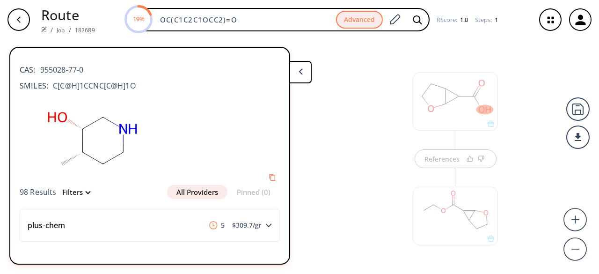
click at [466, 128] on div at bounding box center [455, 101] width 85 height 58
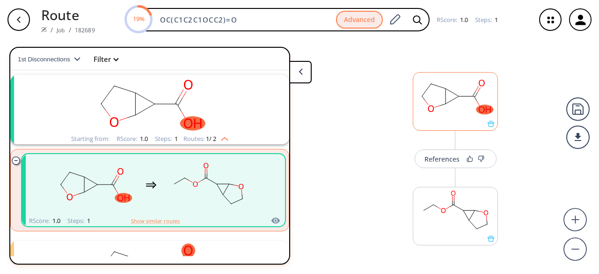
scroll to position [21, 0]
click at [204, 213] on rect "clusters" at bounding box center [208, 184] width 84 height 58
click at [179, 204] on rect "clusters" at bounding box center [208, 184] width 84 height 58
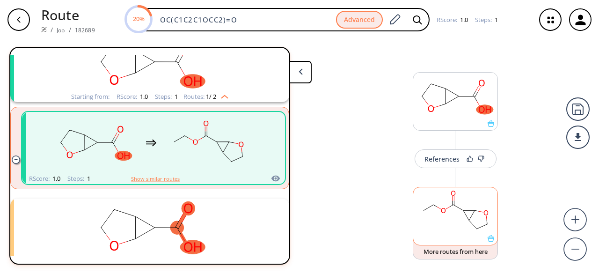
scroll to position [115, 0]
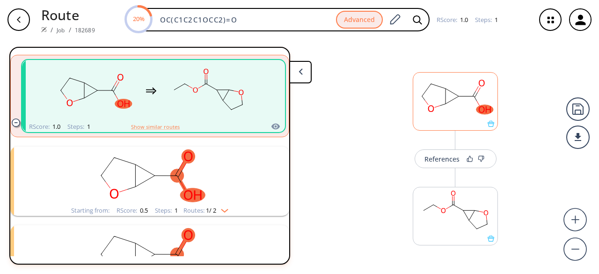
click at [491, 126] on div at bounding box center [455, 123] width 84 height 7
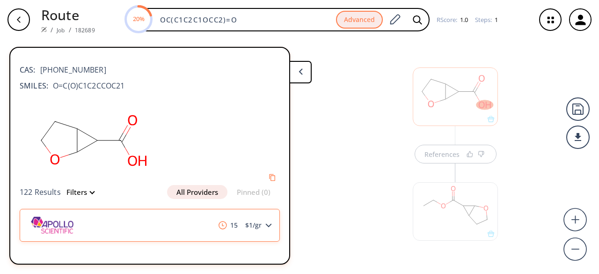
scroll to position [20, 0]
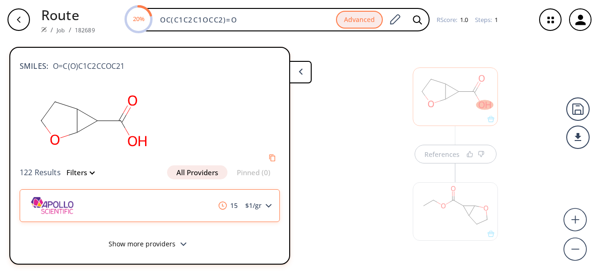
click at [265, 206] on icon at bounding box center [268, 205] width 7 height 4
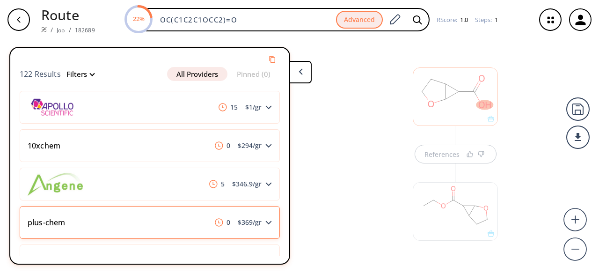
scroll to position [66, 0]
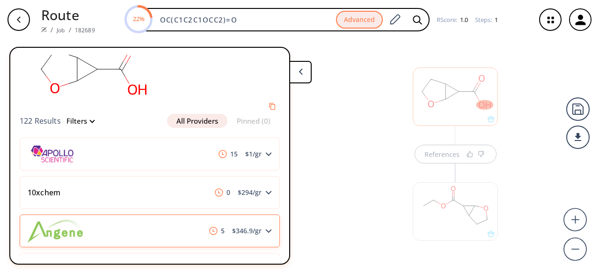
click at [117, 227] on div "5 $ 346.9 /gr" at bounding box center [150, 230] width 260 height 33
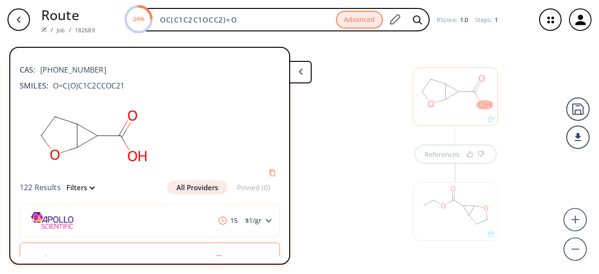
scroll to position [0, 0]
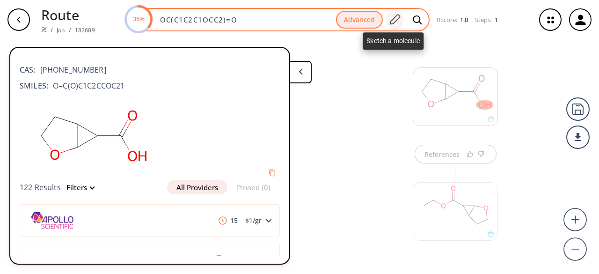
click at [391, 17] on icon at bounding box center [394, 20] width 13 height 12
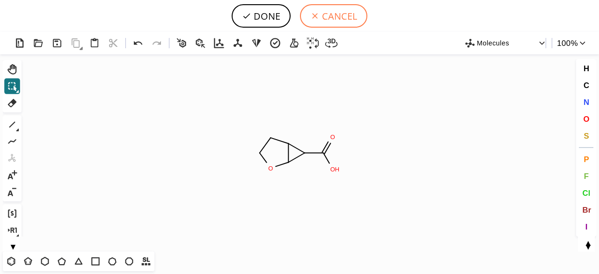
click at [328, 17] on button "CANCEL" at bounding box center [333, 15] width 67 height 23
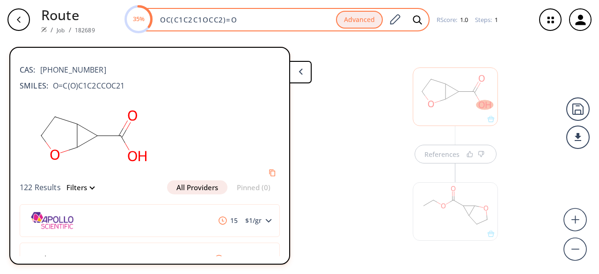
drag, startPoint x: 268, startPoint y: 20, endPoint x: 144, endPoint y: 20, distance: 124.4
click at [152, 14] on div "35% OC(C1C2C1OCC2)=O Advanced" at bounding box center [277, 19] width 304 height 23
paste input "O"
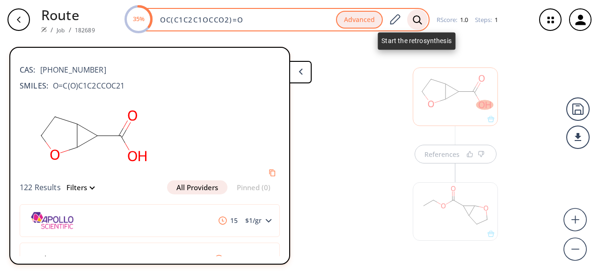
type input "OC(C1C2C1OCCO2)=O"
click at [420, 15] on icon at bounding box center [417, 20] width 9 height 10
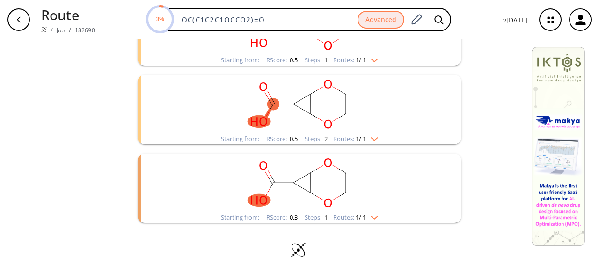
scroll to position [22, 0]
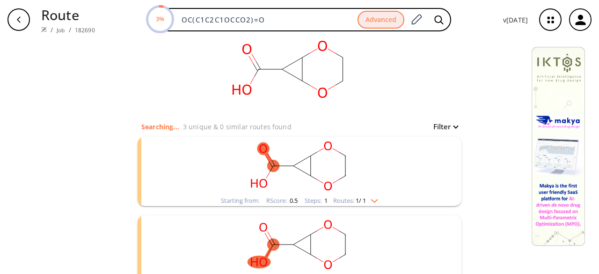
click at [362, 173] on rect "clusters" at bounding box center [299, 166] width 243 height 58
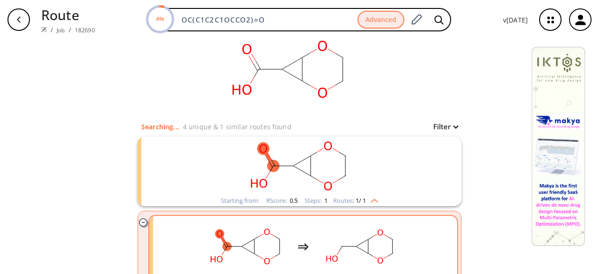
click at [319, 242] on rect "clusters" at bounding box center [360, 246] width 84 height 58
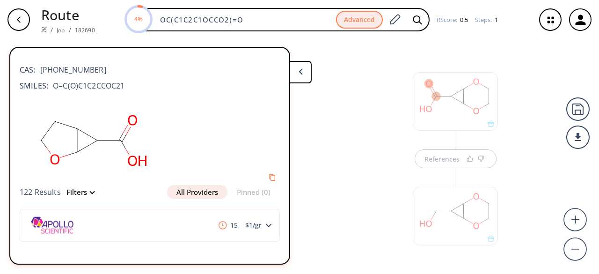
click at [471, 132] on div "References" at bounding box center [455, 148] width 87 height 37
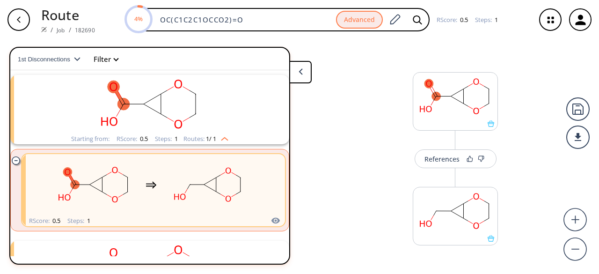
scroll to position [21, 0]
click at [472, 122] on div at bounding box center [455, 123] width 84 height 7
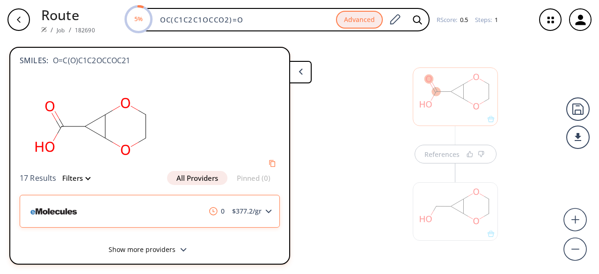
scroll to position [15, 0]
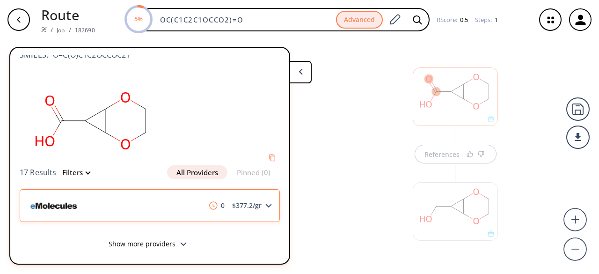
click at [209, 203] on img at bounding box center [213, 205] width 8 height 8
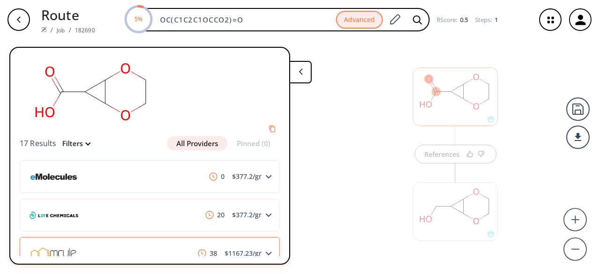
scroll to position [70, 0]
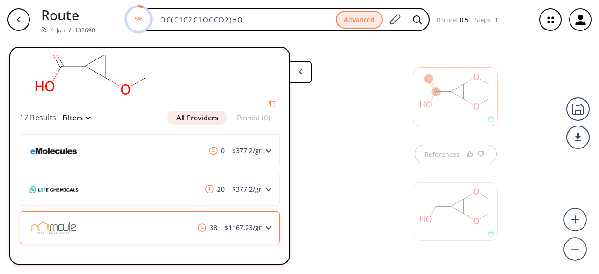
click at [144, 218] on div "38 $ 1167.23 /gr" at bounding box center [150, 227] width 260 height 33
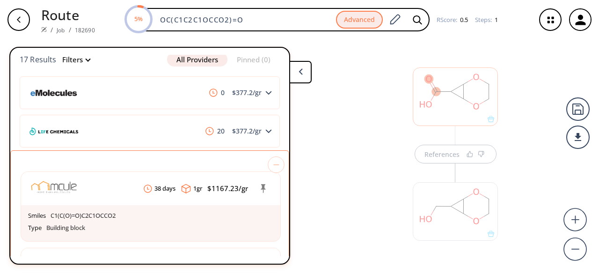
scroll to position [210, 0]
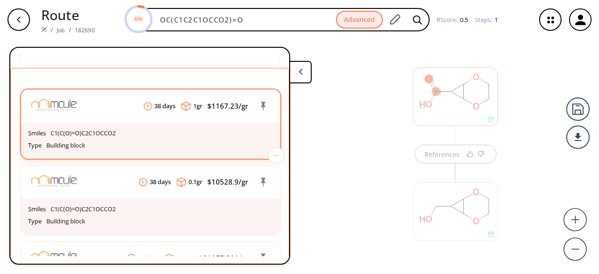
click at [158, 125] on div "Smiles C1(C(O)=O)C2C1OCCO2 Type Building block" at bounding box center [150, 141] width 259 height 36
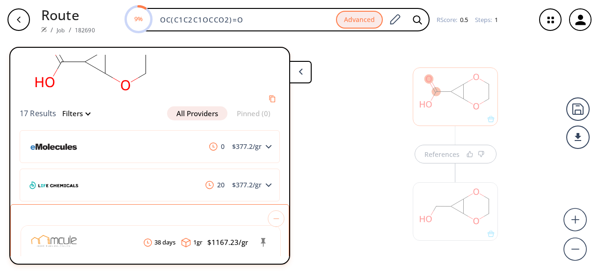
scroll to position [140, 0]
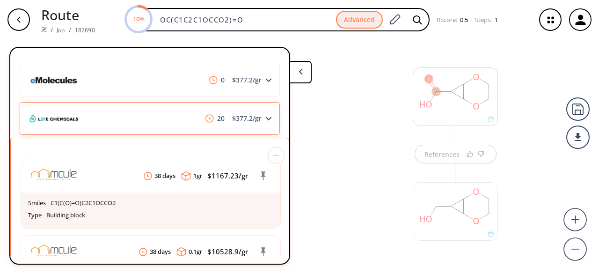
click at [136, 124] on div "20 $ 377.2 /gr" at bounding box center [150, 118] width 260 height 33
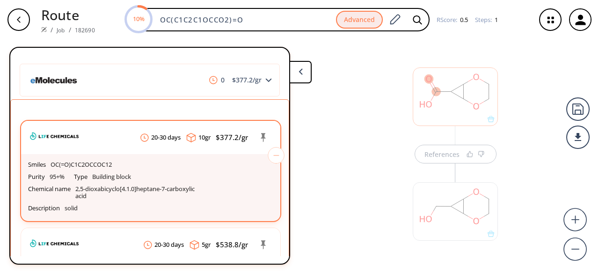
click at [140, 164] on div "Smiles OC(=O)C1C2OCCOC12" at bounding box center [150, 165] width 245 height 12
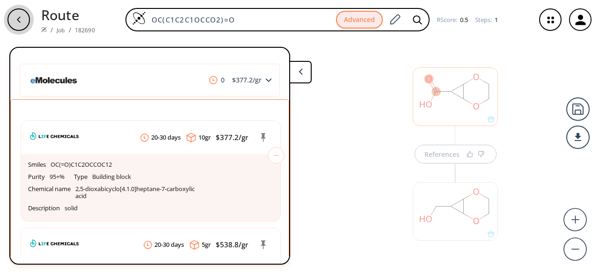
click at [19, 16] on icon "button" at bounding box center [18, 19] width 7 height 7
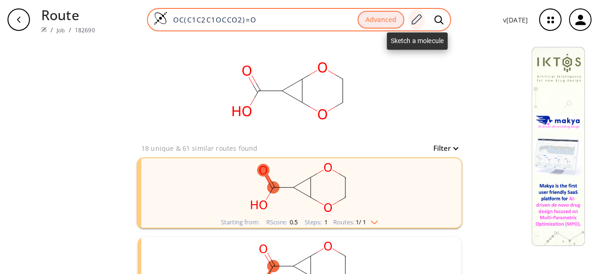
click at [421, 17] on icon at bounding box center [416, 20] width 13 height 12
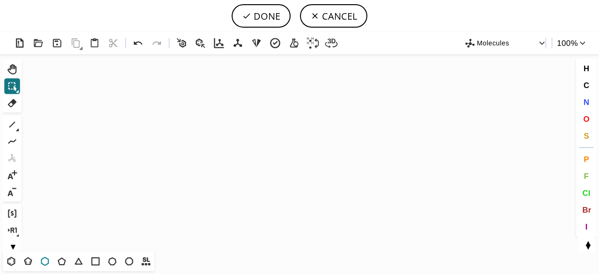
click at [48, 260] on icon at bounding box center [45, 260] width 8 height 9
click at [315, 130] on icon "Created with [PERSON_NAME] 2.3.0" at bounding box center [299, 152] width 548 height 197
click at [18, 130] on icon at bounding box center [17, 130] width 3 height 3
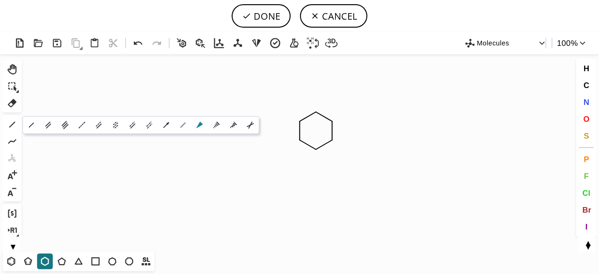
drag, startPoint x: 198, startPoint y: 124, endPoint x: 326, endPoint y: 113, distance: 127.7
click at [201, 124] on icon at bounding box center [199, 125] width 7 height 7
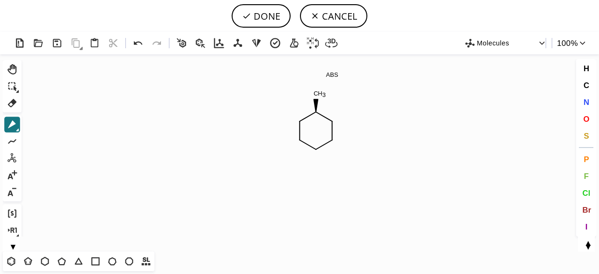
click at [18, 129] on icon at bounding box center [17, 130] width 3 height 3
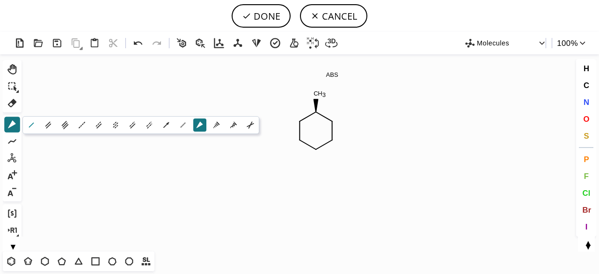
click at [31, 124] on icon at bounding box center [31, 125] width 5 height 5
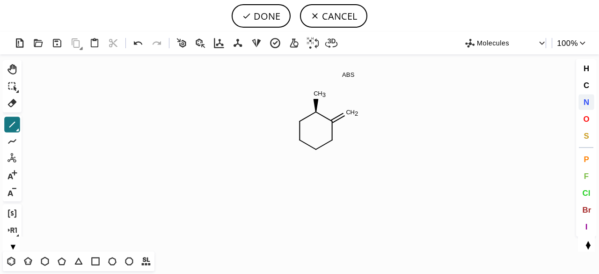
click at [585, 101] on span "N" at bounding box center [586, 101] width 6 height 9
click at [318, 152] on tspan "N" at bounding box center [317, 152] width 5 height 7
click at [14, 122] on icon at bounding box center [12, 125] width 6 height 6
click at [11, 261] on icon at bounding box center [11, 261] width 12 height 12
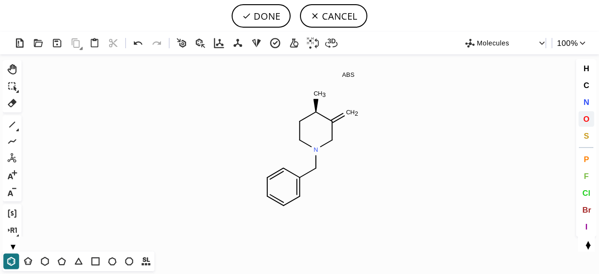
click at [587, 114] on button "O" at bounding box center [586, 119] width 16 height 16
click at [351, 111] on tspan "O" at bounding box center [350, 111] width 5 height 7
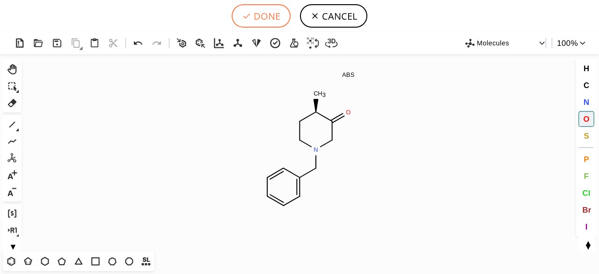
click at [253, 15] on button "DONE" at bounding box center [261, 15] width 59 height 23
type input "C1C(=O)[C@H](C)CCN1CC1C=CC=CC=1"
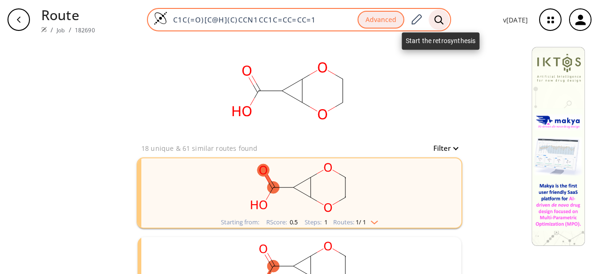
click at [439, 15] on icon at bounding box center [438, 19] width 9 height 9
click at [443, 18] on icon at bounding box center [438, 20] width 9 height 10
click at [442, 15] on icon at bounding box center [438, 20] width 9 height 10
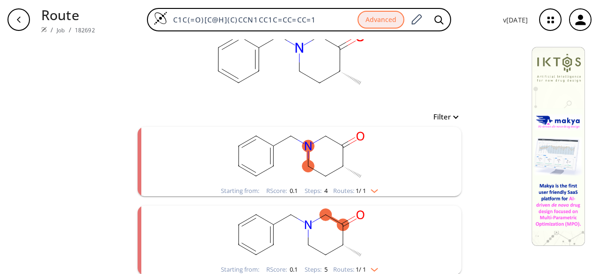
scroll to position [45, 0]
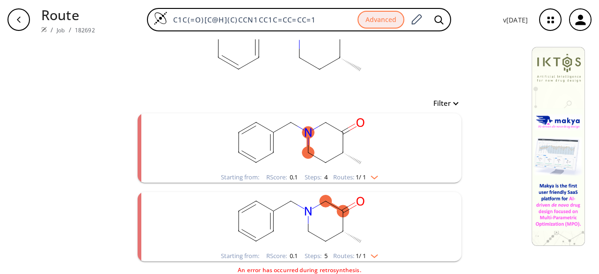
click at [388, 229] on rect "clusters" at bounding box center [299, 221] width 243 height 58
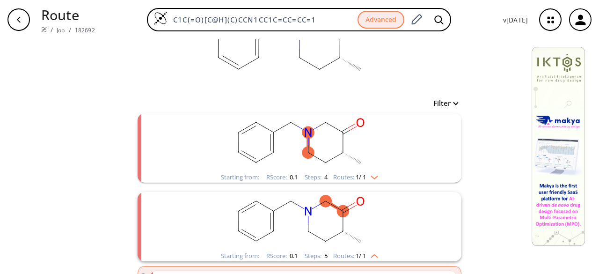
click at [328, 159] on rect "clusters" at bounding box center [299, 142] width 243 height 58
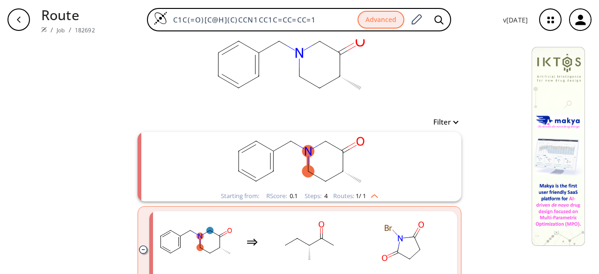
scroll to position [0, 0]
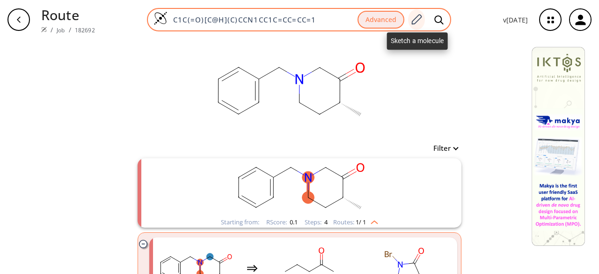
click at [413, 21] on icon at bounding box center [417, 19] width 10 height 10
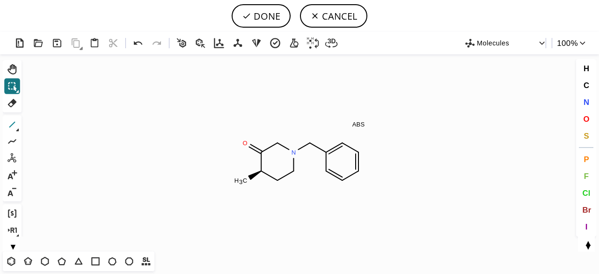
click at [12, 123] on icon at bounding box center [12, 124] width 12 height 12
click at [14, 102] on icon at bounding box center [12, 103] width 9 height 8
click at [324, 163] on icon at bounding box center [326, 161] width 10 height 24
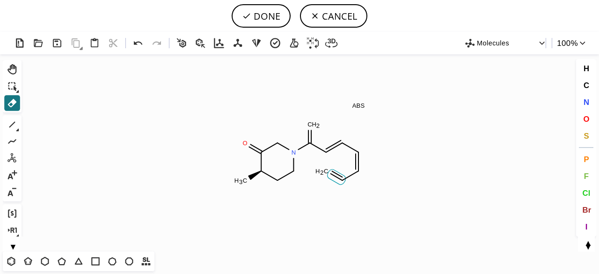
click at [334, 174] on icon at bounding box center [336, 176] width 18 height 15
click at [358, 167] on icon at bounding box center [356, 161] width 3 height 19
click at [350, 178] on tspan "4" at bounding box center [349, 181] width 3 height 7
click at [324, 175] on rect at bounding box center [329, 171] width 17 height 12
click at [340, 180] on tspan "C" at bounding box center [342, 180] width 5 height 7
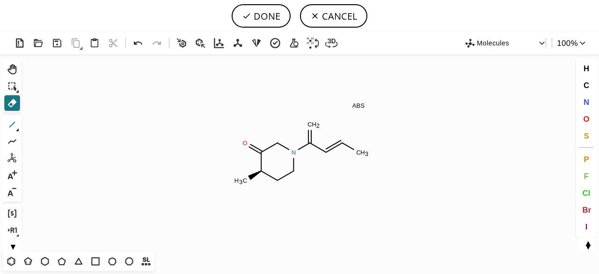
click at [16, 121] on icon at bounding box center [12, 124] width 12 height 12
drag, startPoint x: 333, startPoint y: 149, endPoint x: 322, endPoint y: 160, distance: 15.9
click at [584, 116] on span "O" at bounding box center [586, 118] width 6 height 9
click at [312, 122] on tspan "O" at bounding box center [311, 122] width 5 height 7
click at [327, 154] on tspan "O" at bounding box center [327, 154] width 5 height 7
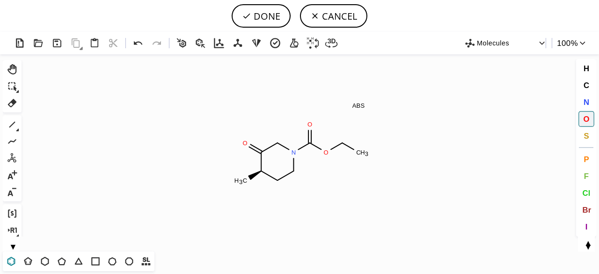
click at [9, 261] on icon at bounding box center [11, 261] width 12 height 12
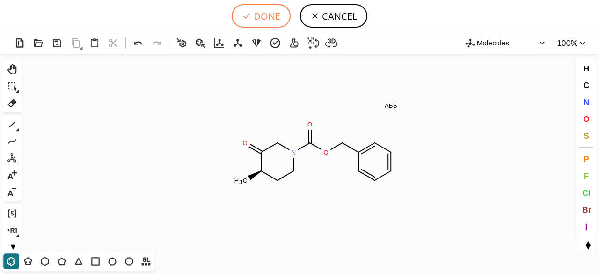
click at [274, 13] on button "DONE" at bounding box center [261, 15] width 59 height 23
type input "C1N(C(=O)OCC2C=CC=CC=2)CC[C@@H](C)C1=O"
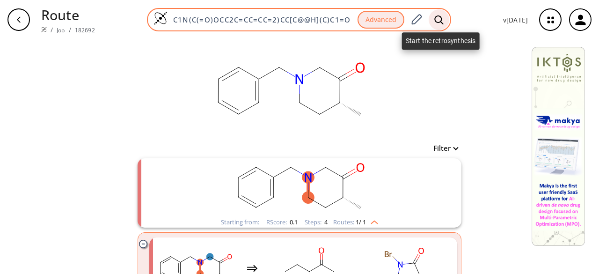
click at [447, 15] on div at bounding box center [438, 19] width 21 height 21
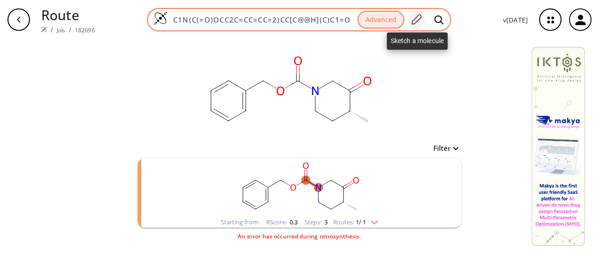
click at [418, 22] on icon at bounding box center [417, 19] width 10 height 10
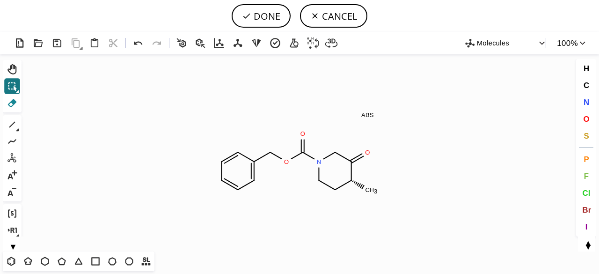
click at [12, 98] on icon at bounding box center [12, 103] width 12 height 12
click at [255, 174] on icon at bounding box center [254, 171] width 10 height 24
click at [247, 182] on icon at bounding box center [243, 186] width 18 height 15
click at [241, 189] on tspan "H" at bounding box center [242, 189] width 5 height 7
click at [257, 179] on tspan "H" at bounding box center [258, 180] width 5 height 7
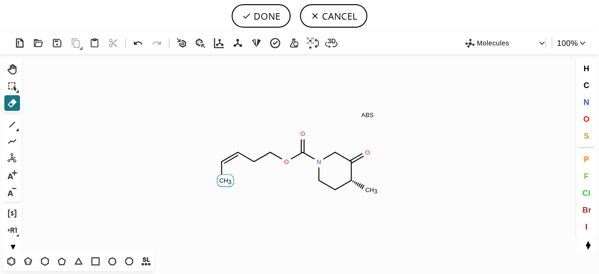
click at [225, 177] on tspan "H" at bounding box center [226, 180] width 5 height 7
click at [225, 156] on icon at bounding box center [232, 155] width 18 height 15
click at [228, 153] on tspan "H" at bounding box center [229, 152] width 5 height 7
click at [224, 162] on tspan "H" at bounding box center [226, 161] width 5 height 7
click at [232, 151] on tspan "3" at bounding box center [233, 153] width 3 height 7
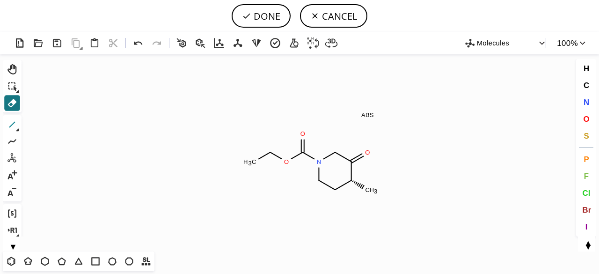
click at [10, 125] on icon at bounding box center [12, 124] width 12 height 12
drag, startPoint x: 269, startPoint y: 152, endPoint x: 225, endPoint y: 130, distance: 49.2
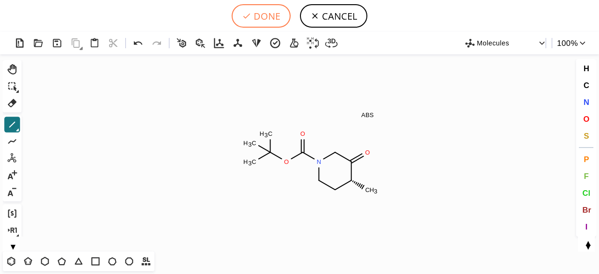
click at [272, 18] on button "DONE" at bounding box center [261, 15] width 59 height 23
type input "C1C(=O)[C@H](C)CCN1C(OC(C)(C)C)=O"
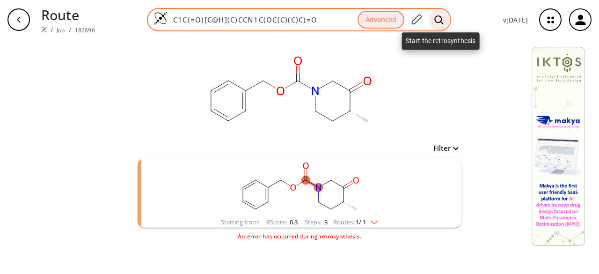
click at [439, 15] on icon at bounding box center [438, 19] width 9 height 9
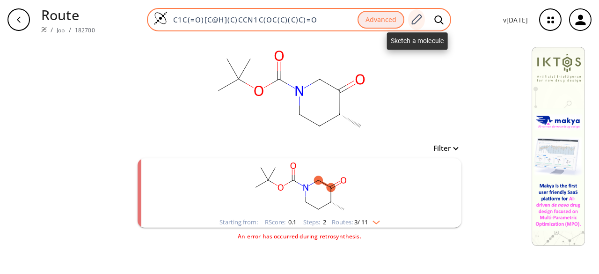
click at [420, 17] on icon at bounding box center [416, 20] width 13 height 12
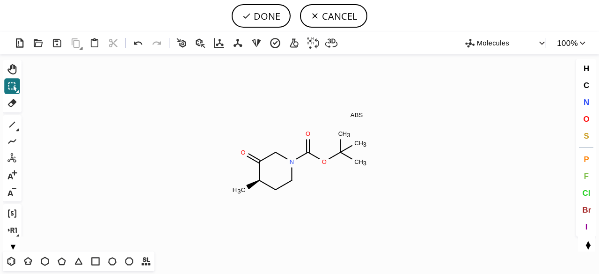
click at [16, 130] on icon at bounding box center [17, 129] width 3 height 3
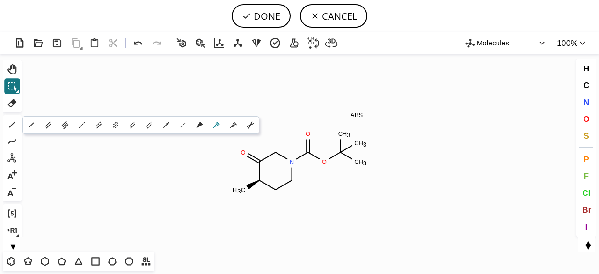
click at [218, 122] on icon at bounding box center [216, 125] width 10 height 10
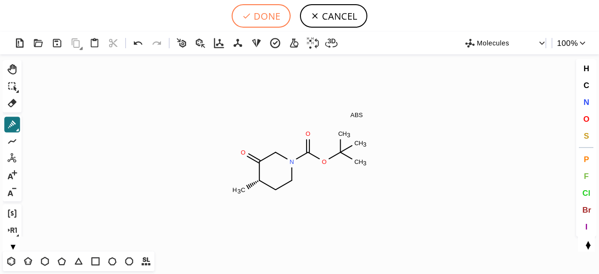
click at [263, 17] on button "DONE" at bounding box center [261, 15] width 59 height 23
type input "C1N(C(=O)OC(C)(C)C)CC[C@H](C)C1=O"
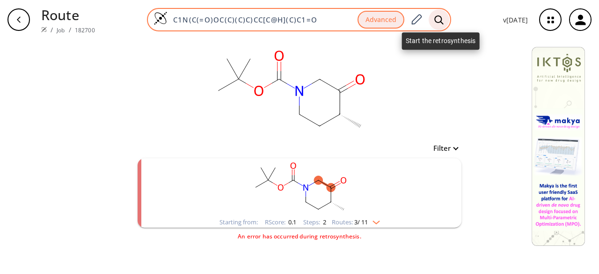
click at [444, 14] on div at bounding box center [438, 19] width 21 height 21
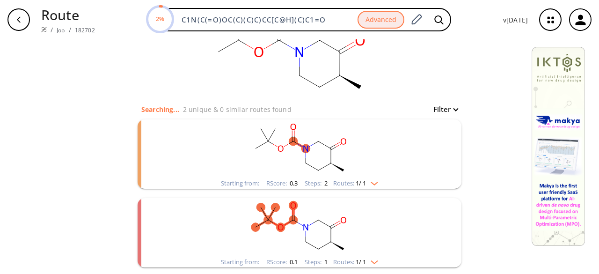
scroll to position [83, 0]
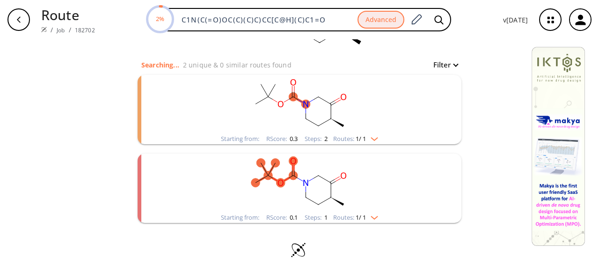
click at [365, 190] on rect "clusters" at bounding box center [299, 182] width 243 height 58
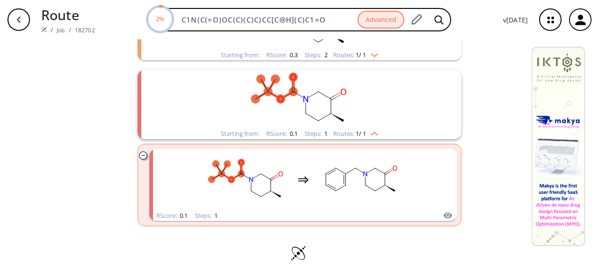
scroll to position [170, 0]
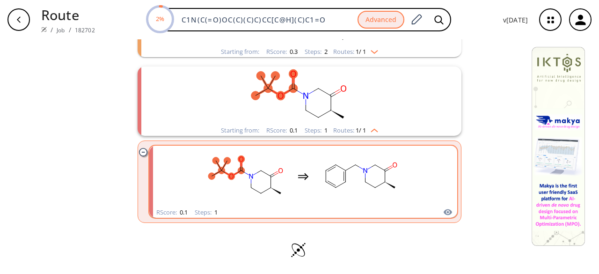
click at [366, 190] on rect "clusters" at bounding box center [360, 176] width 84 height 58
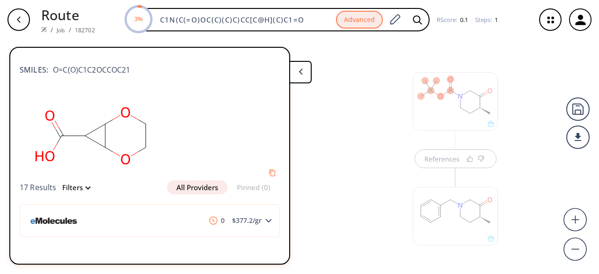
click at [441, 230] on div at bounding box center [455, 216] width 85 height 58
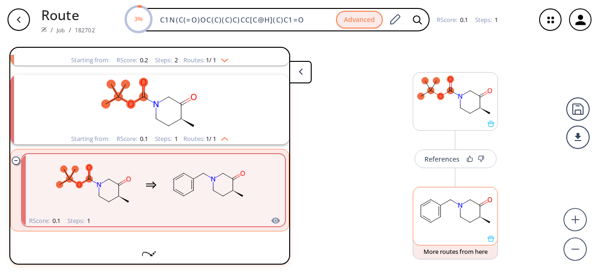
scroll to position [414, 0]
click at [441, 230] on rect at bounding box center [455, 211] width 84 height 48
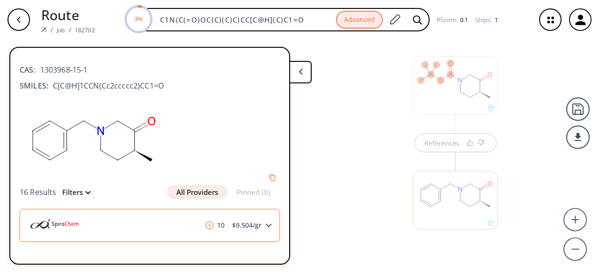
scroll to position [20, 0]
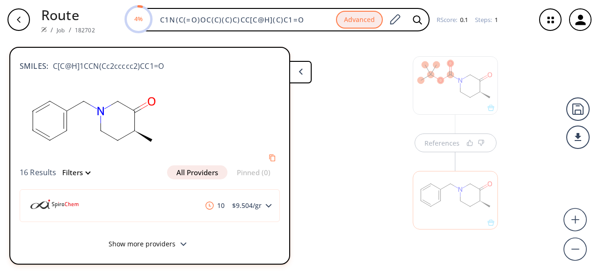
click at [158, 240] on button "Show more providers" at bounding box center [150, 245] width 260 height 22
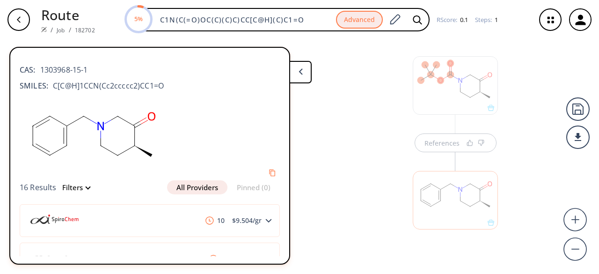
scroll to position [140, 0]
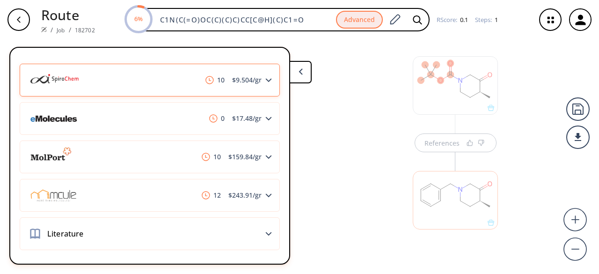
click at [123, 84] on div "10 $ 9.504 /gr" at bounding box center [150, 80] width 260 height 33
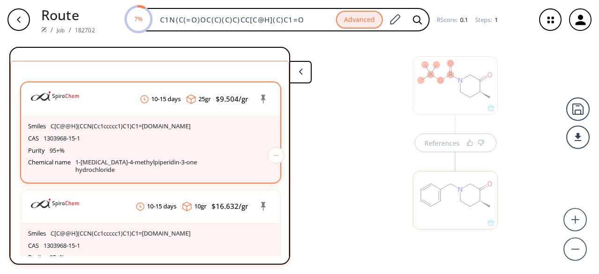
click at [87, 134] on div "CAS 1303968-15-1" at bounding box center [150, 138] width 245 height 12
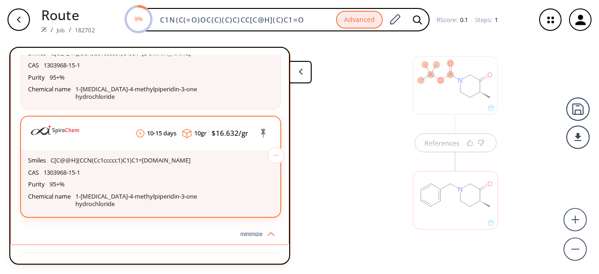
scroll to position [327, 0]
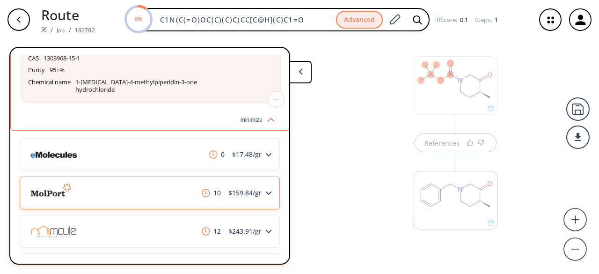
click at [164, 178] on div "10 $ 159.84 /gr" at bounding box center [150, 192] width 260 height 33
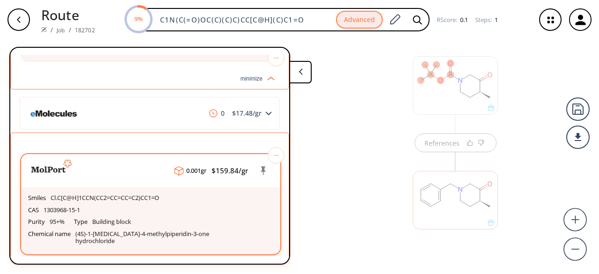
scroll to position [421, 0]
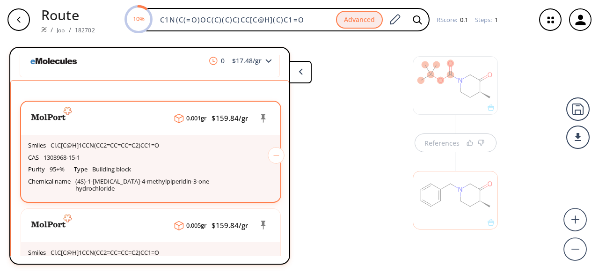
click at [163, 163] on div "Purity 95+% Type Building block Chemical name (4S)-1-[MEDICAL_DATA]-4-methylpip…" at bounding box center [150, 178] width 245 height 31
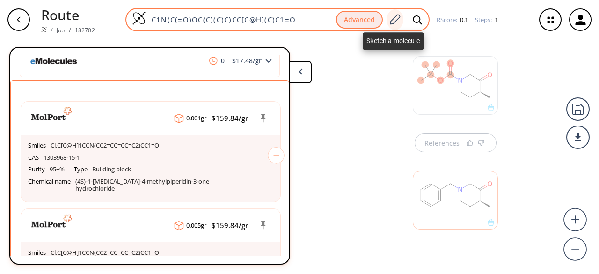
click at [393, 19] on icon at bounding box center [394, 20] width 13 height 12
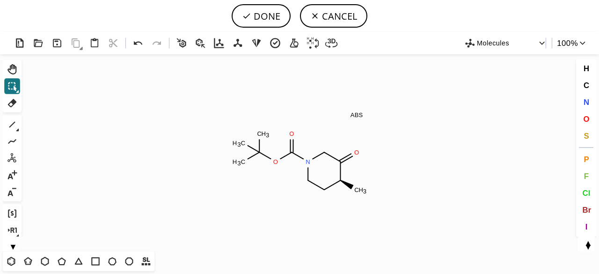
click at [18, 129] on icon at bounding box center [17, 130] width 3 height 3
drag, startPoint x: 216, startPoint y: 123, endPoint x: 221, endPoint y: 127, distance: 6.0
click at [215, 123] on icon at bounding box center [216, 125] width 7 height 7
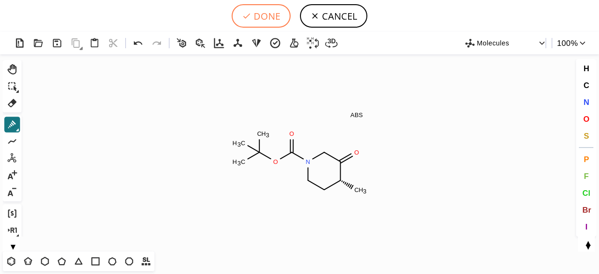
click at [267, 14] on button "DONE" at bounding box center [261, 15] width 59 height 23
type input "C1C(=O)[C@H](C)CCN1C(OC(C)(C)C)=O"
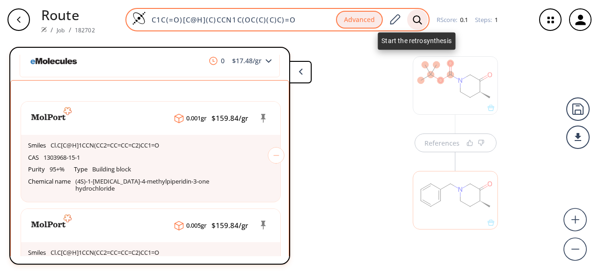
click at [424, 17] on div at bounding box center [417, 19] width 21 height 21
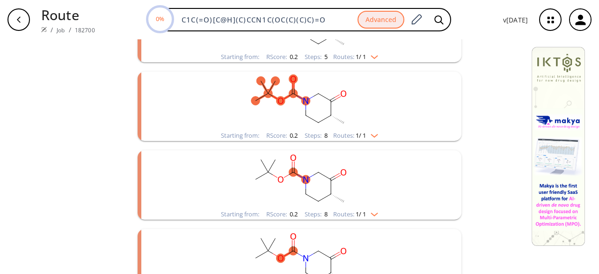
scroll to position [187, 0]
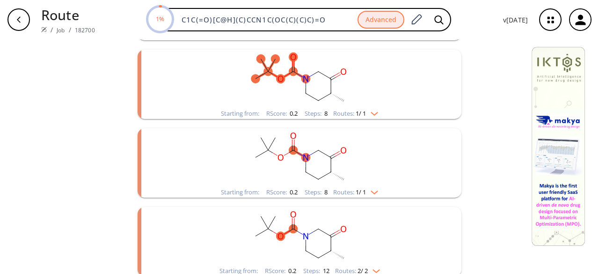
click at [362, 181] on rect "clusters" at bounding box center [299, 157] width 243 height 58
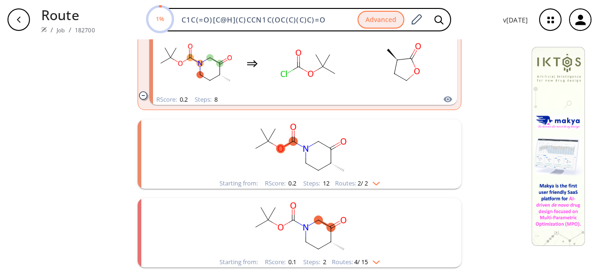
scroll to position [374, 0]
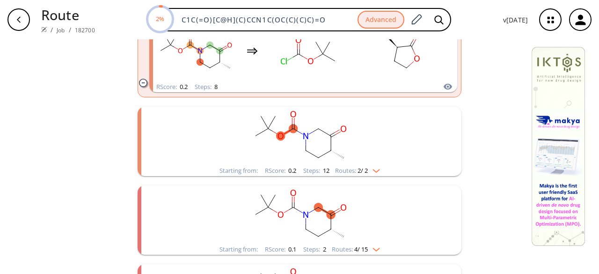
click at [362, 162] on rect "clusters" at bounding box center [299, 136] width 243 height 58
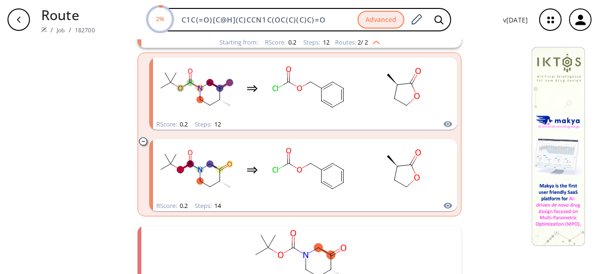
scroll to position [515, 0]
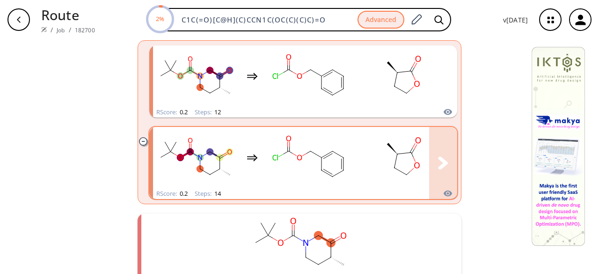
click at [362, 164] on rect "clusters" at bounding box center [403, 157] width 84 height 58
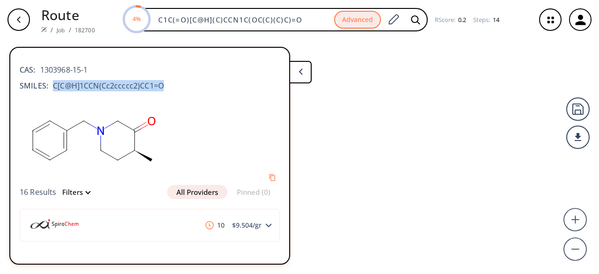
drag, startPoint x: 51, startPoint y: 86, endPoint x: 179, endPoint y: 89, distance: 127.7
click at [179, 89] on div "SMILES: C[C@H]1CCN(Cc2ccccc2)CC1=O" at bounding box center [150, 85] width 260 height 11
copy span "C[C@H]1CCN(Cc2ccccc2)CC1=O"
